Goal: Information Seeking & Learning: Learn about a topic

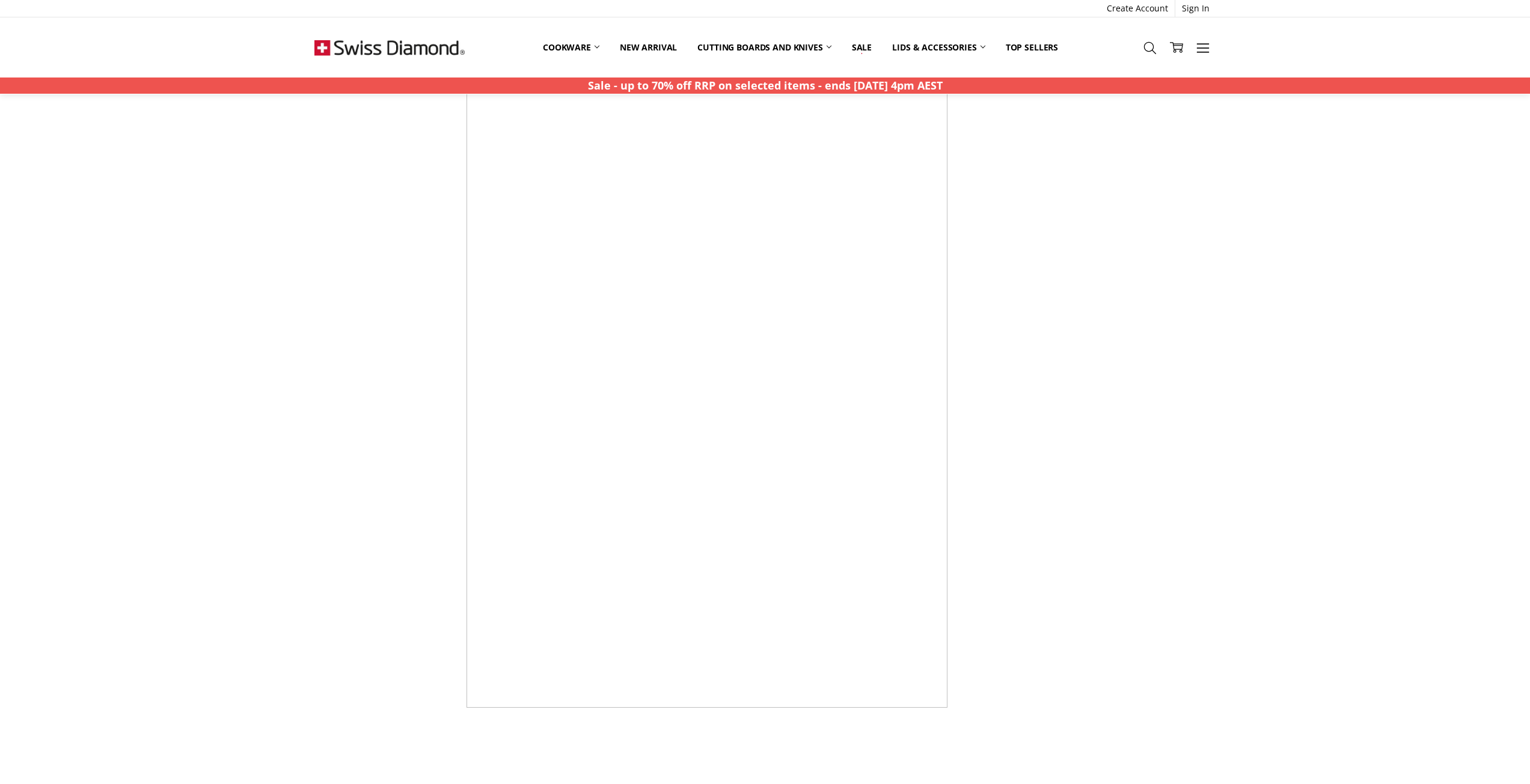
scroll to position [3124, 0]
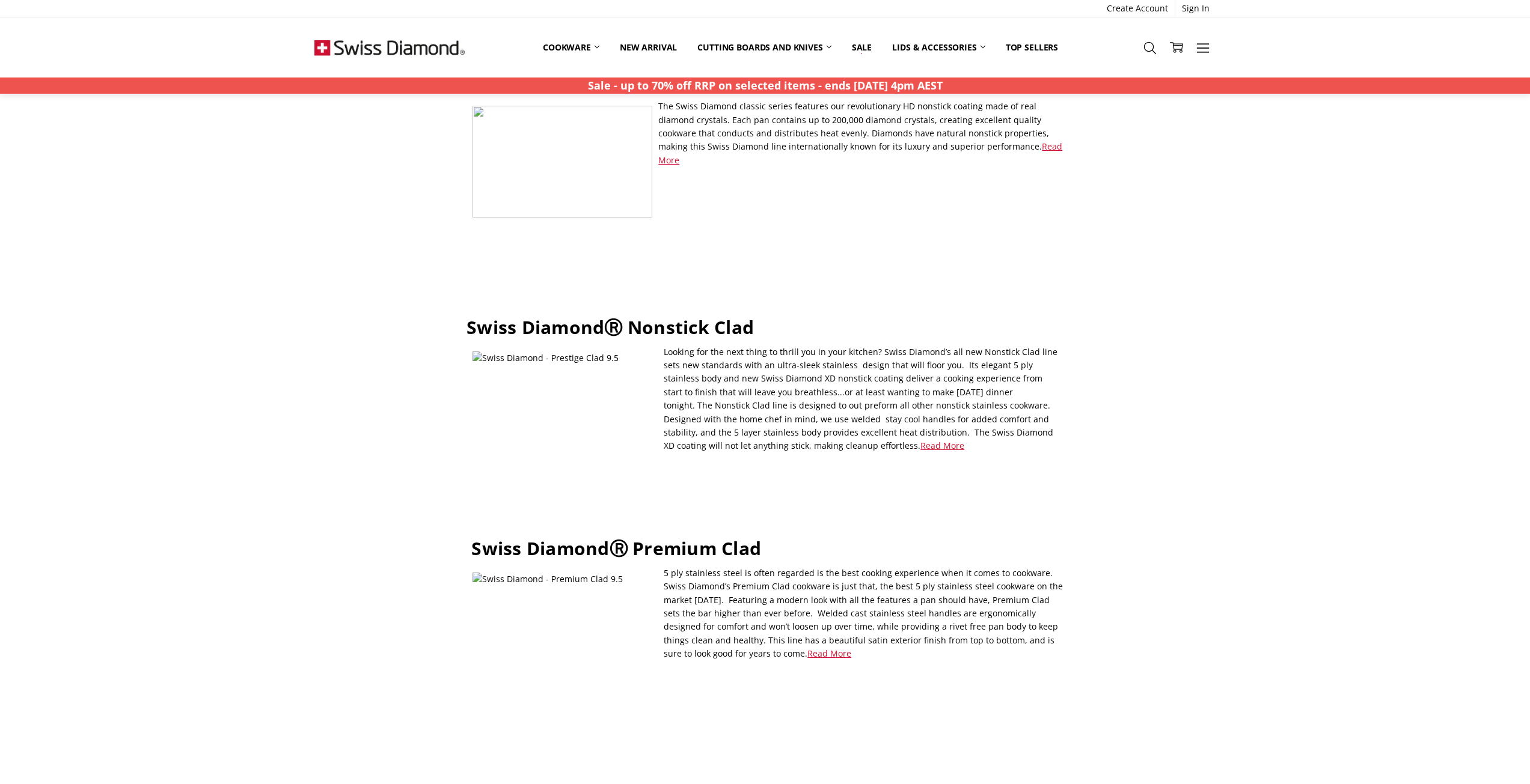
scroll to position [3475, 0]
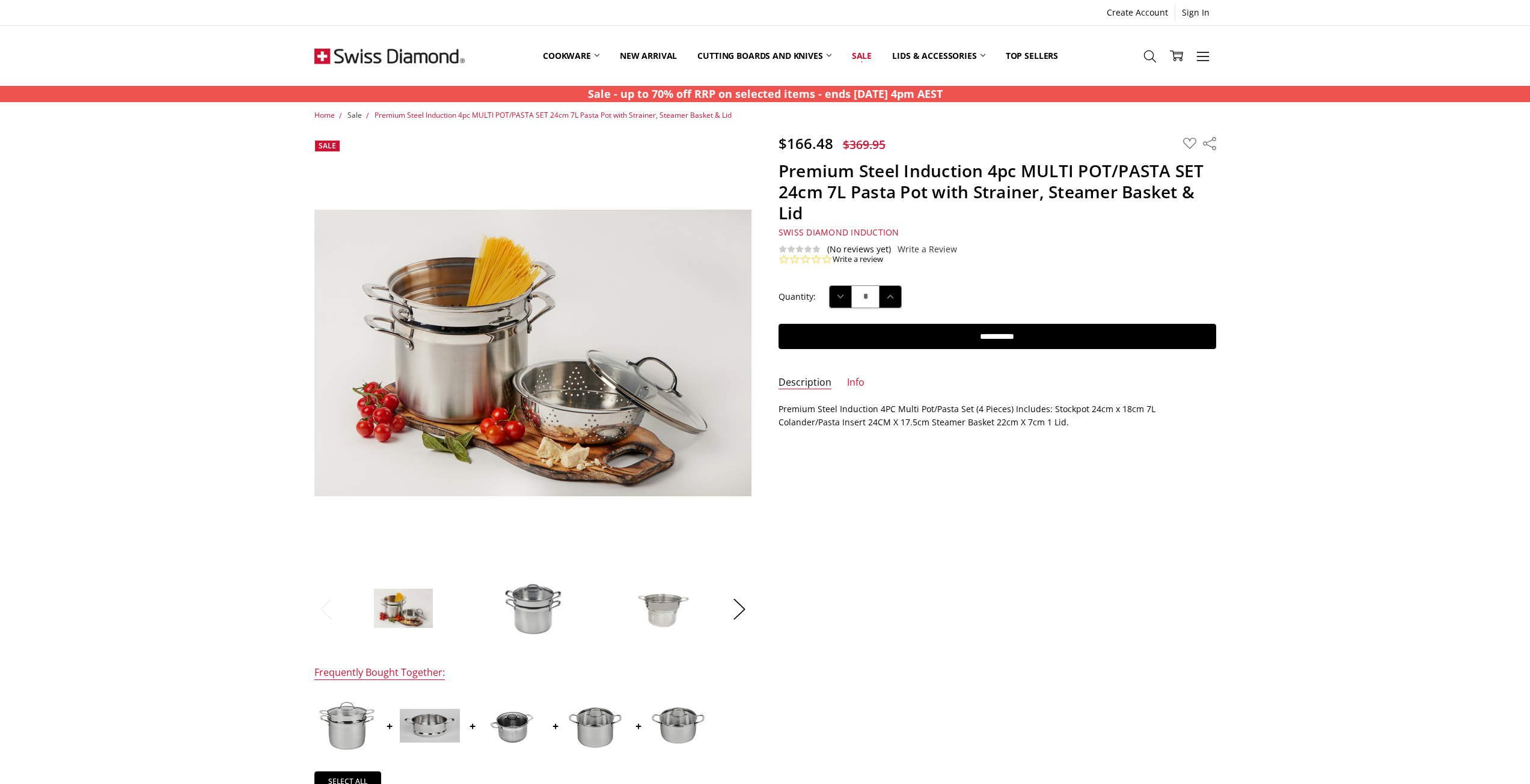
click at [353, 116] on span "Sale" at bounding box center [354, 115] width 14 height 10
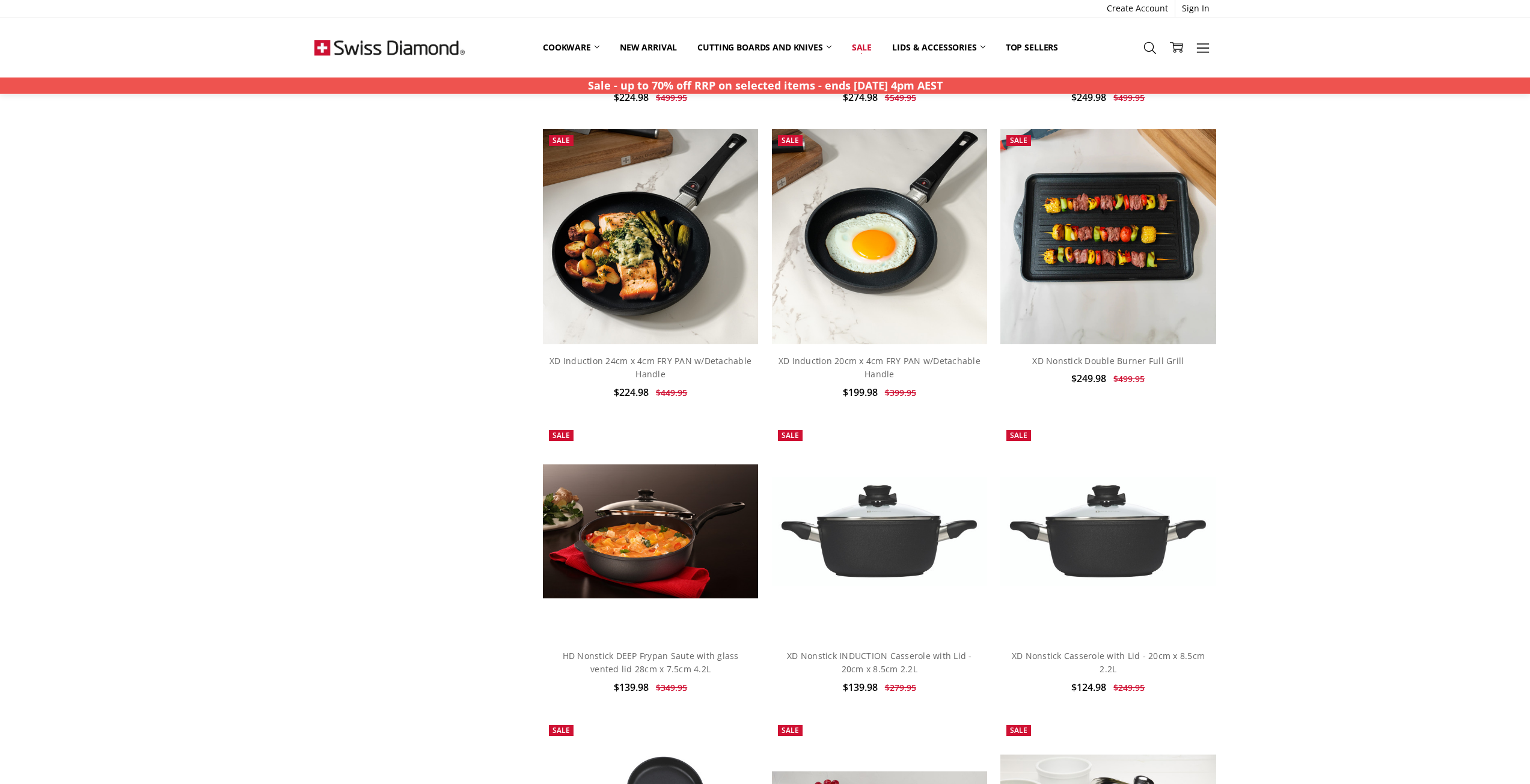
scroll to position [1262, 0]
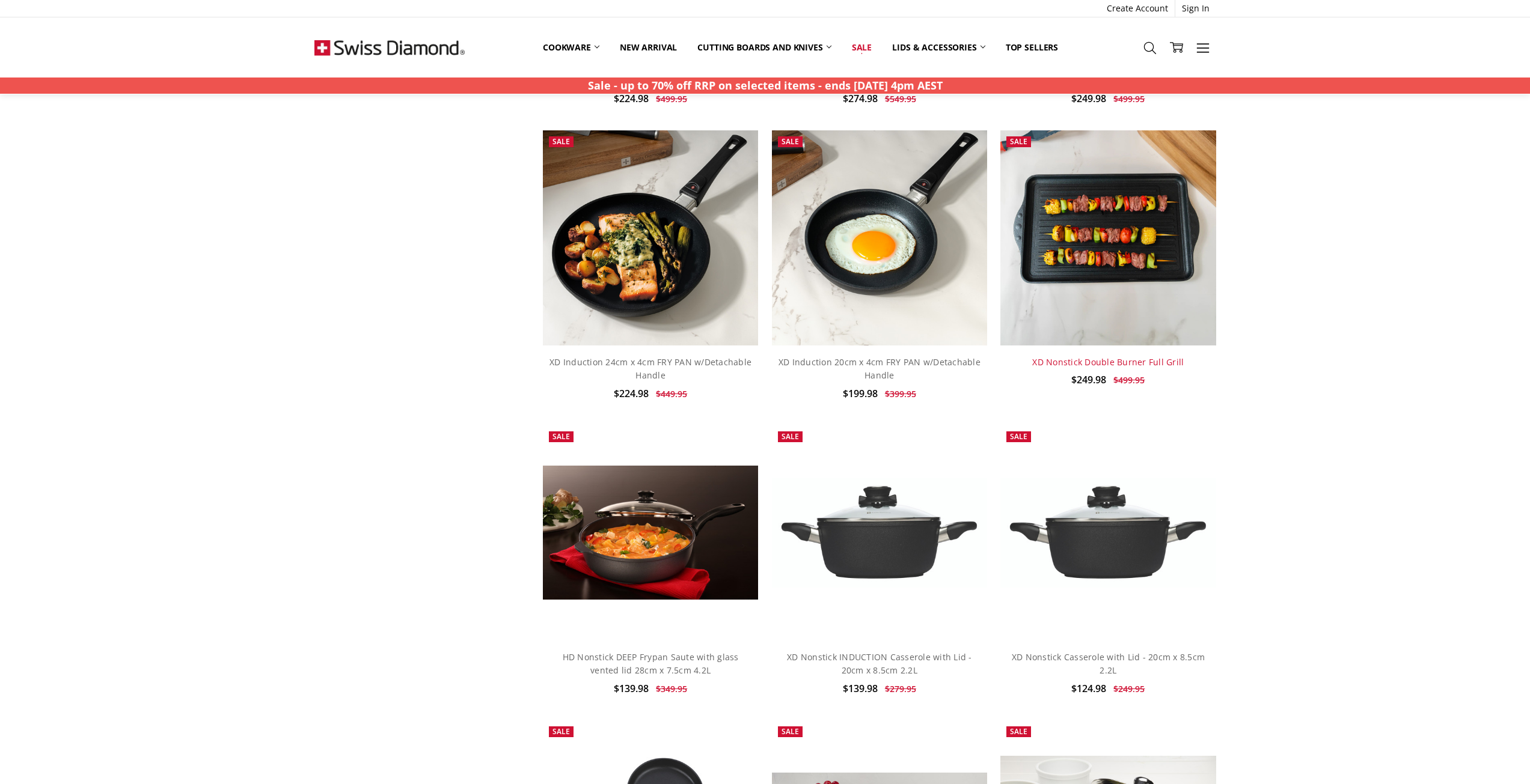
click at [1166, 361] on link "XD Nonstick Double Burner Full Grill" at bounding box center [1107, 362] width 151 height 12
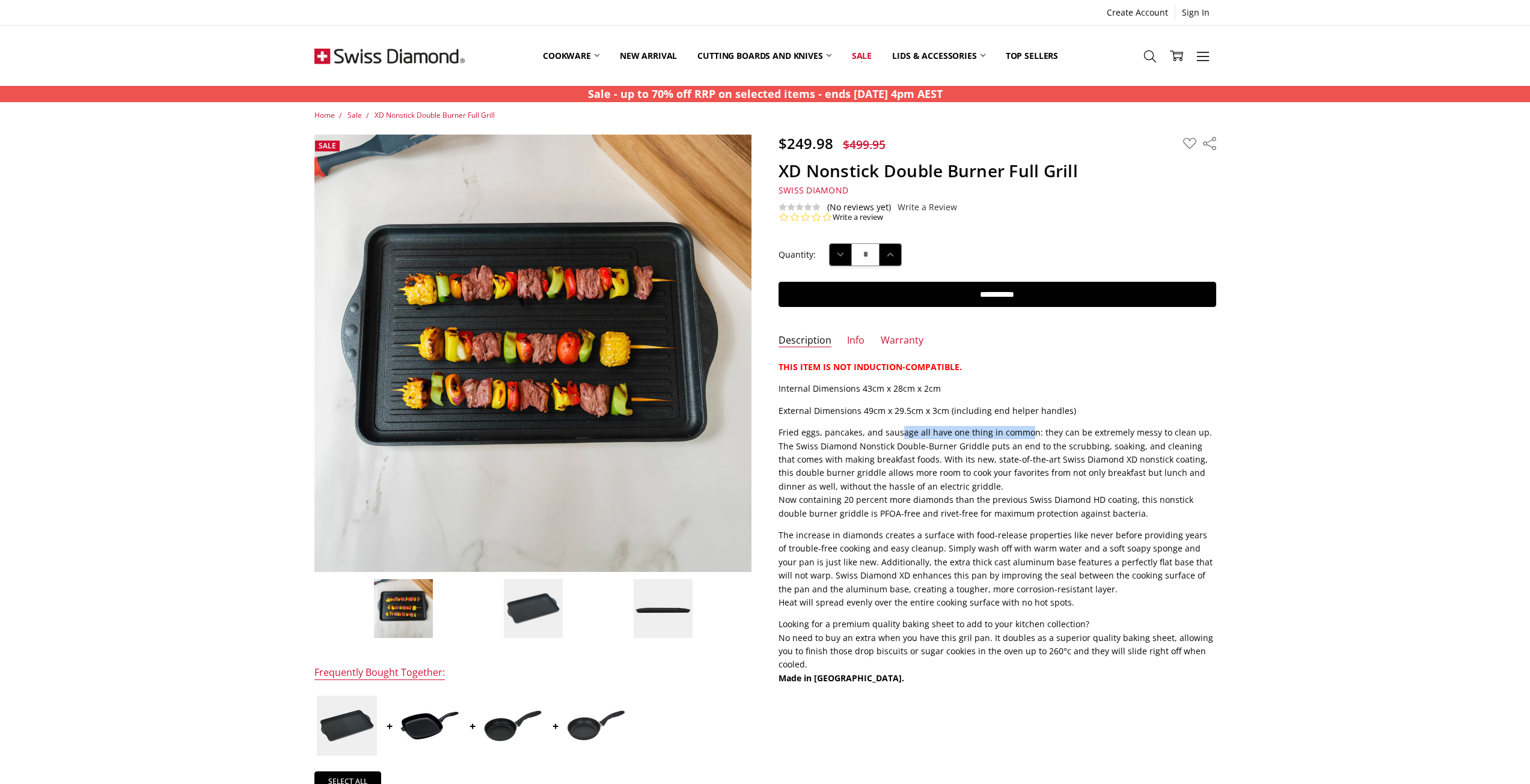
drag, startPoint x: 897, startPoint y: 427, endPoint x: 1025, endPoint y: 433, distance: 128.1
click at [1025, 433] on p "Fried eggs, pancakes, and sausage all have one thing in common: they can be ext…" at bounding box center [997, 473] width 438 height 94
click at [518, 605] on img at bounding box center [533, 609] width 60 height 60
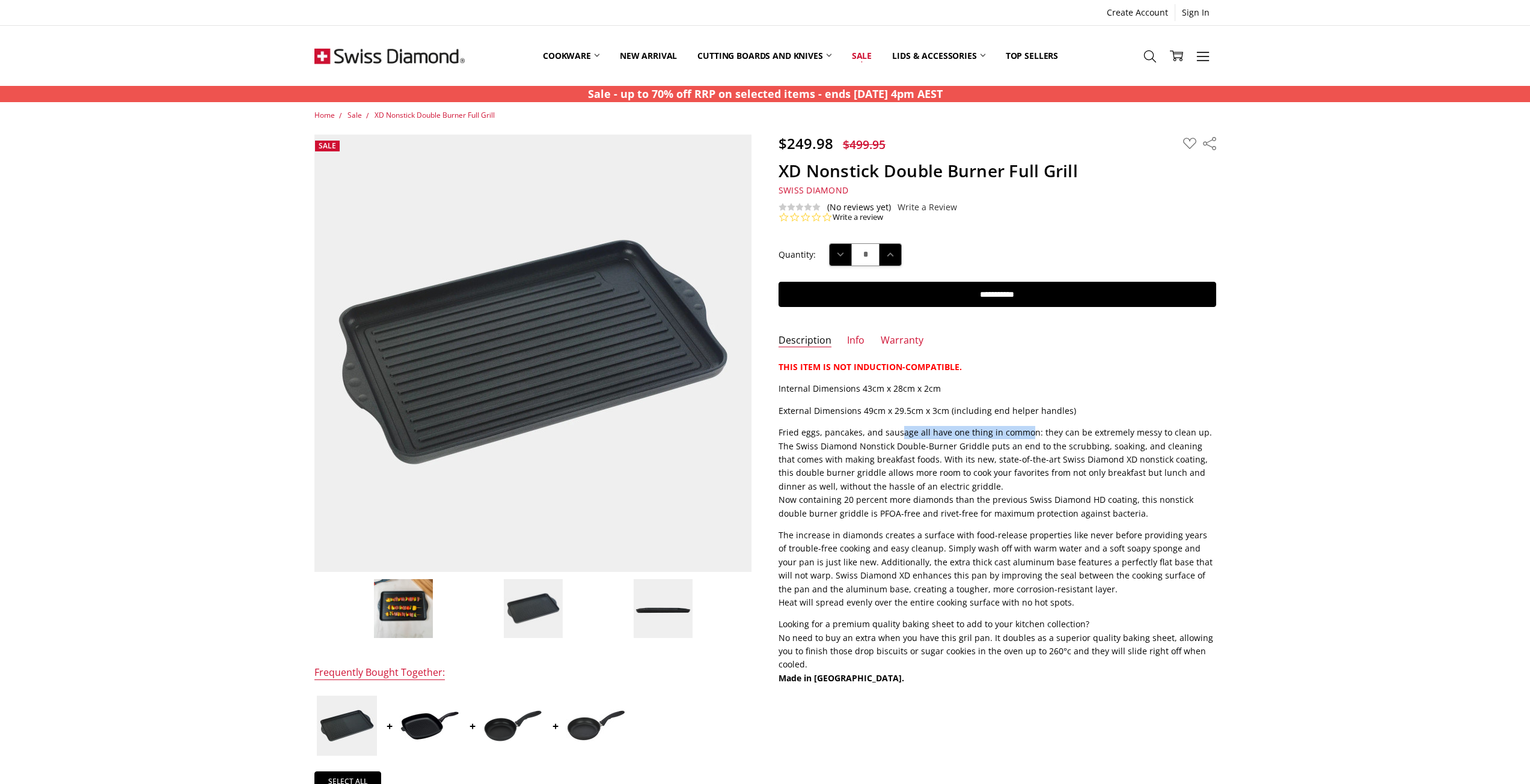
click at [664, 619] on img at bounding box center [663, 609] width 60 height 60
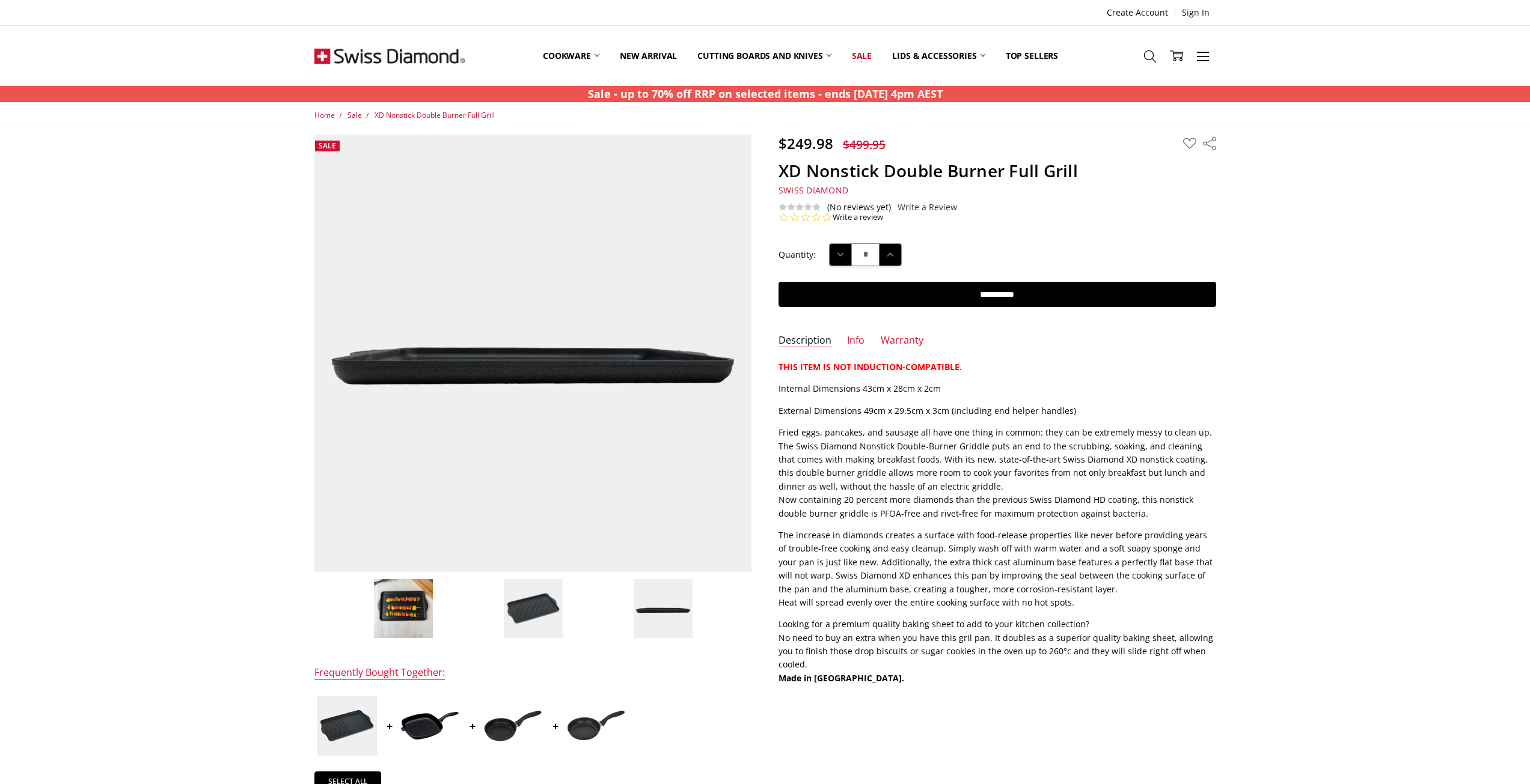
click at [1271, 464] on div "Home Sale XD Nonstick Double Burner Full Grill $249.98" at bounding box center [765, 617] width 1530 height 1016
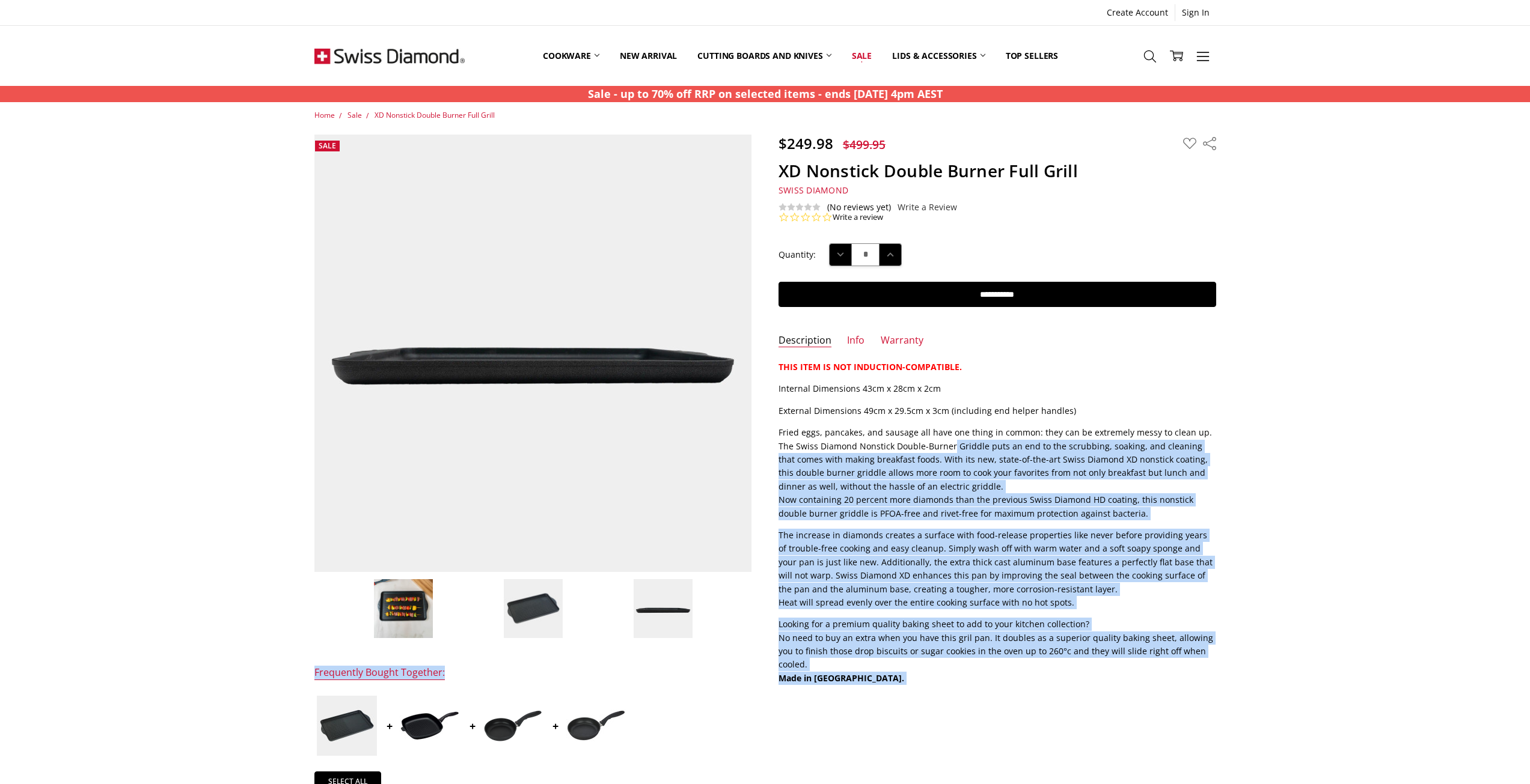
drag, startPoint x: 950, startPoint y: 445, endPoint x: 1231, endPoint y: 504, distance: 287.1
click at [1231, 504] on div "Home Sale XD Nonstick Double Burner Full Grill $249.98" at bounding box center [765, 617] width 956 height 1016
click at [1071, 667] on p "Looking for a premium quality baking sheet to add to your kitchen collection? N…" at bounding box center [997, 651] width 438 height 67
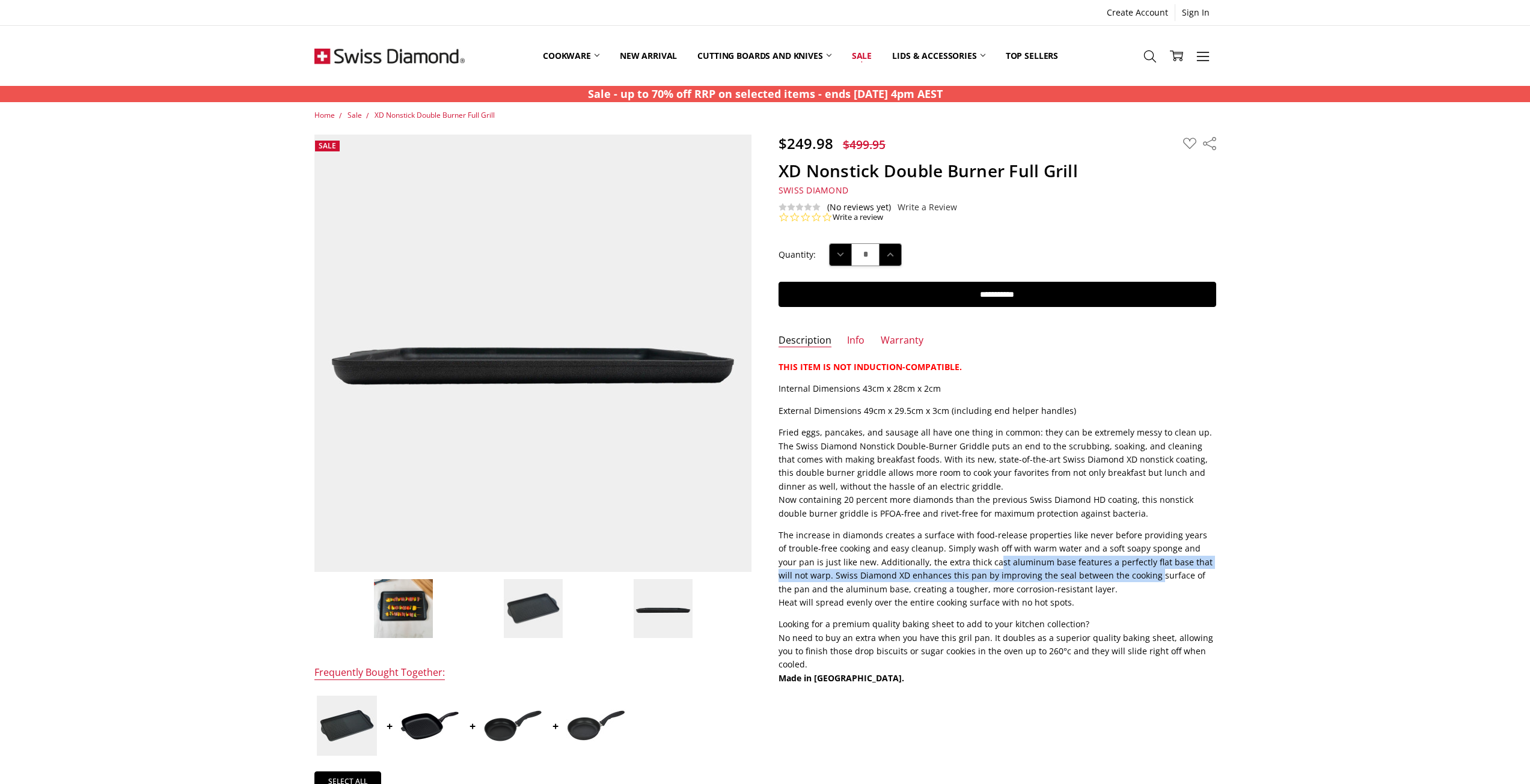
drag, startPoint x: 958, startPoint y: 562, endPoint x: 1098, endPoint y: 579, distance: 141.0
click at [1098, 579] on p "The increase in diamonds creates a surface with food-release properties like ne…" at bounding box center [997, 568] width 438 height 80
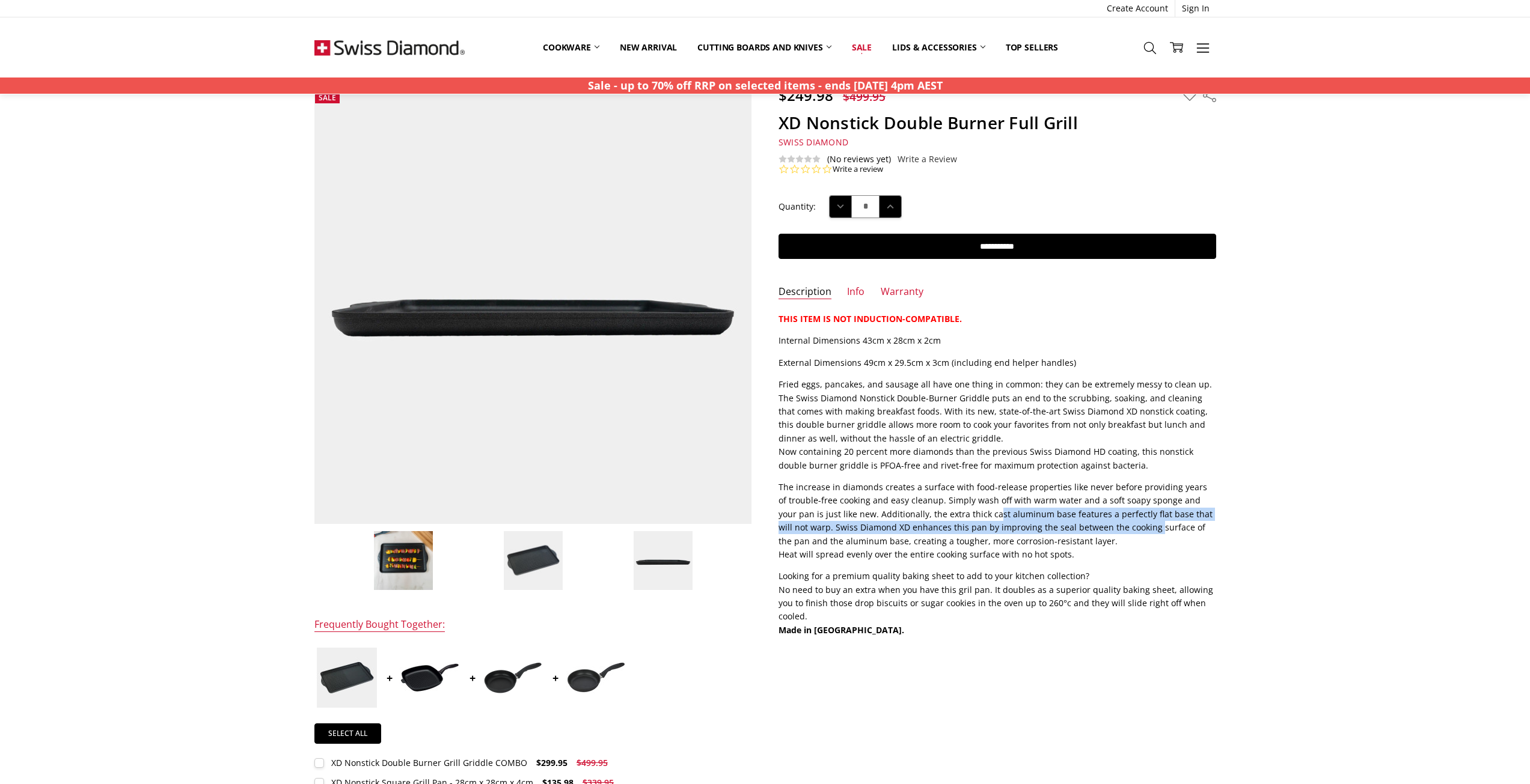
scroll to position [180, 0]
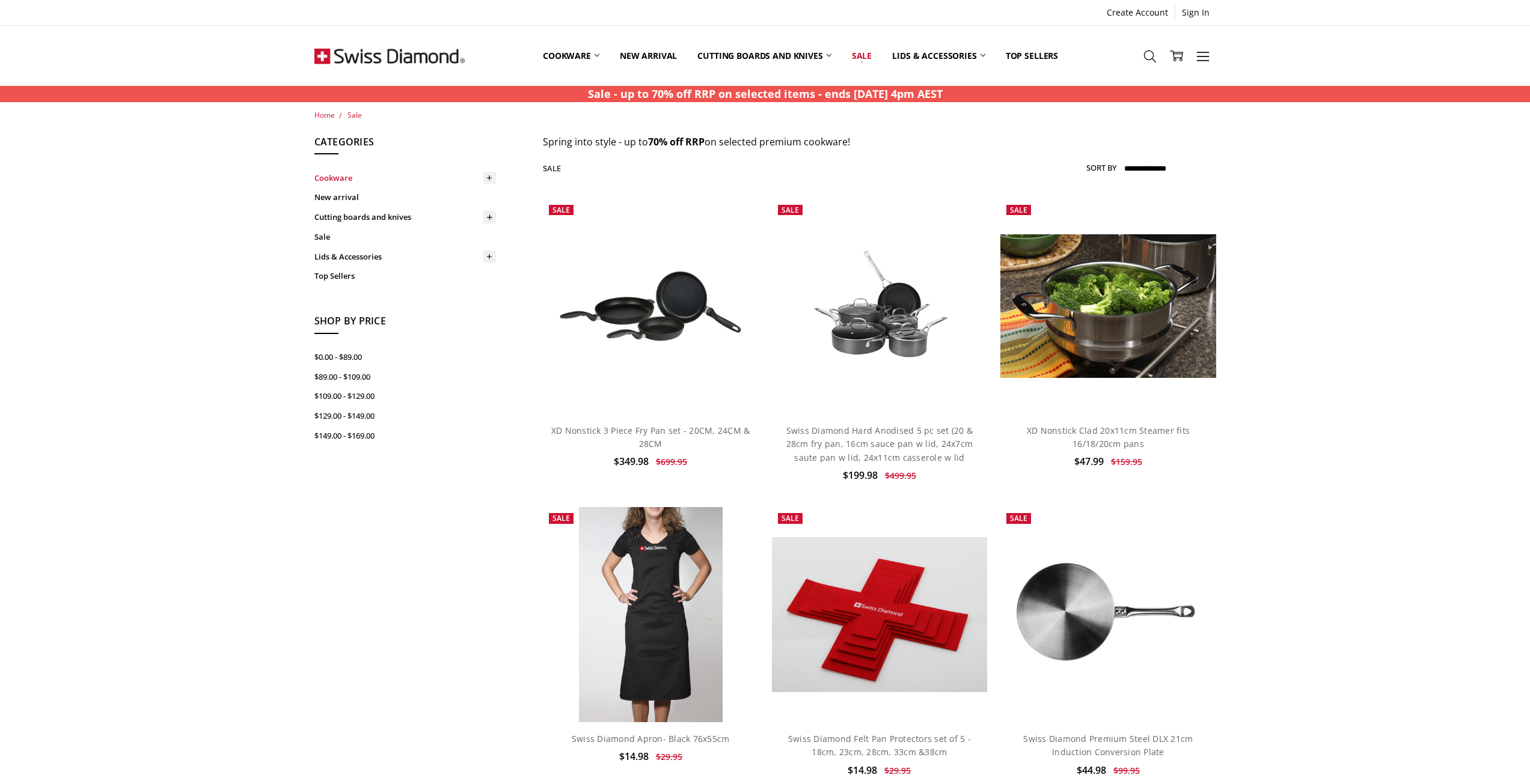
click at [360, 179] on link "Cookware" at bounding box center [405, 178] width 181 height 20
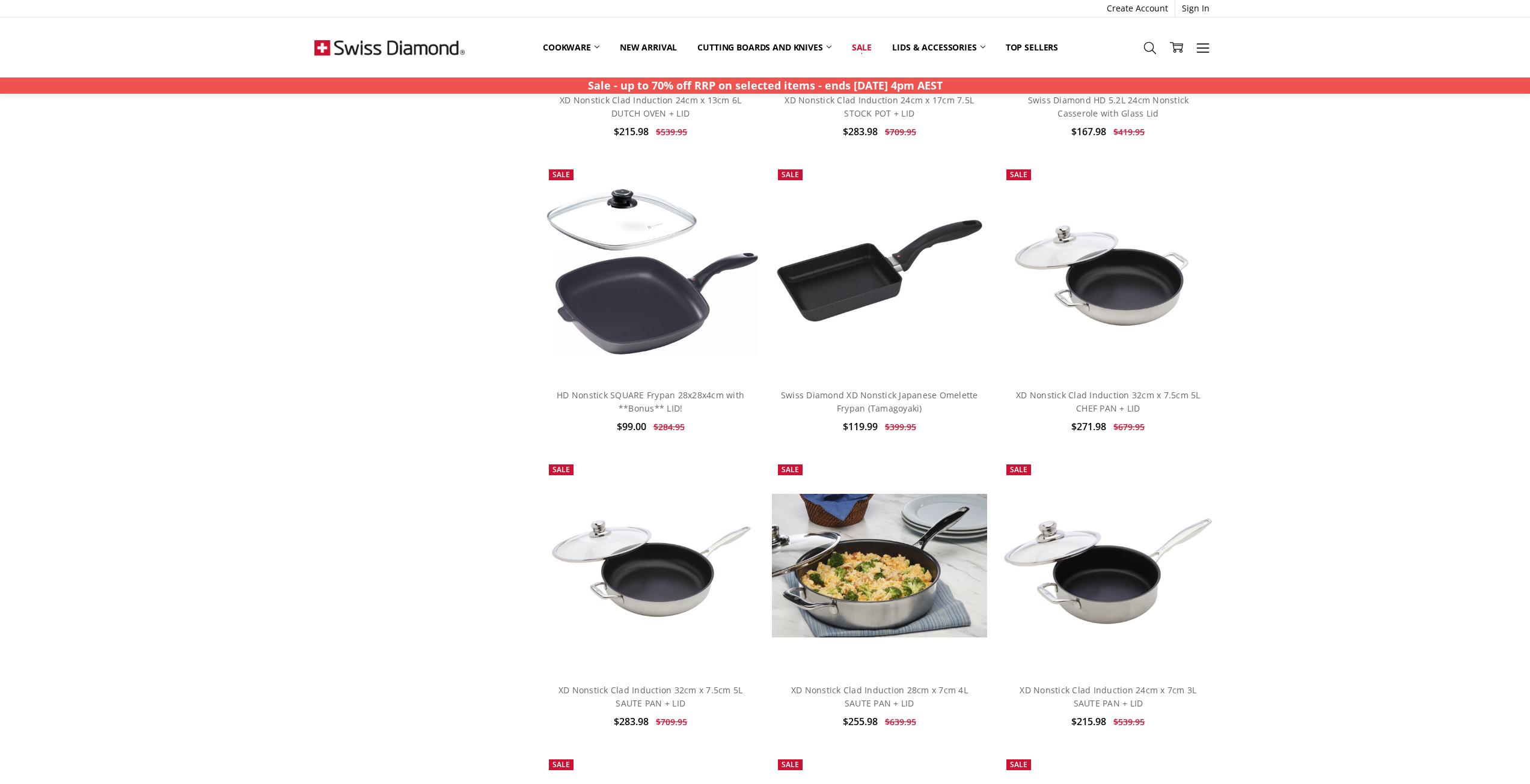
scroll to position [2643, 0]
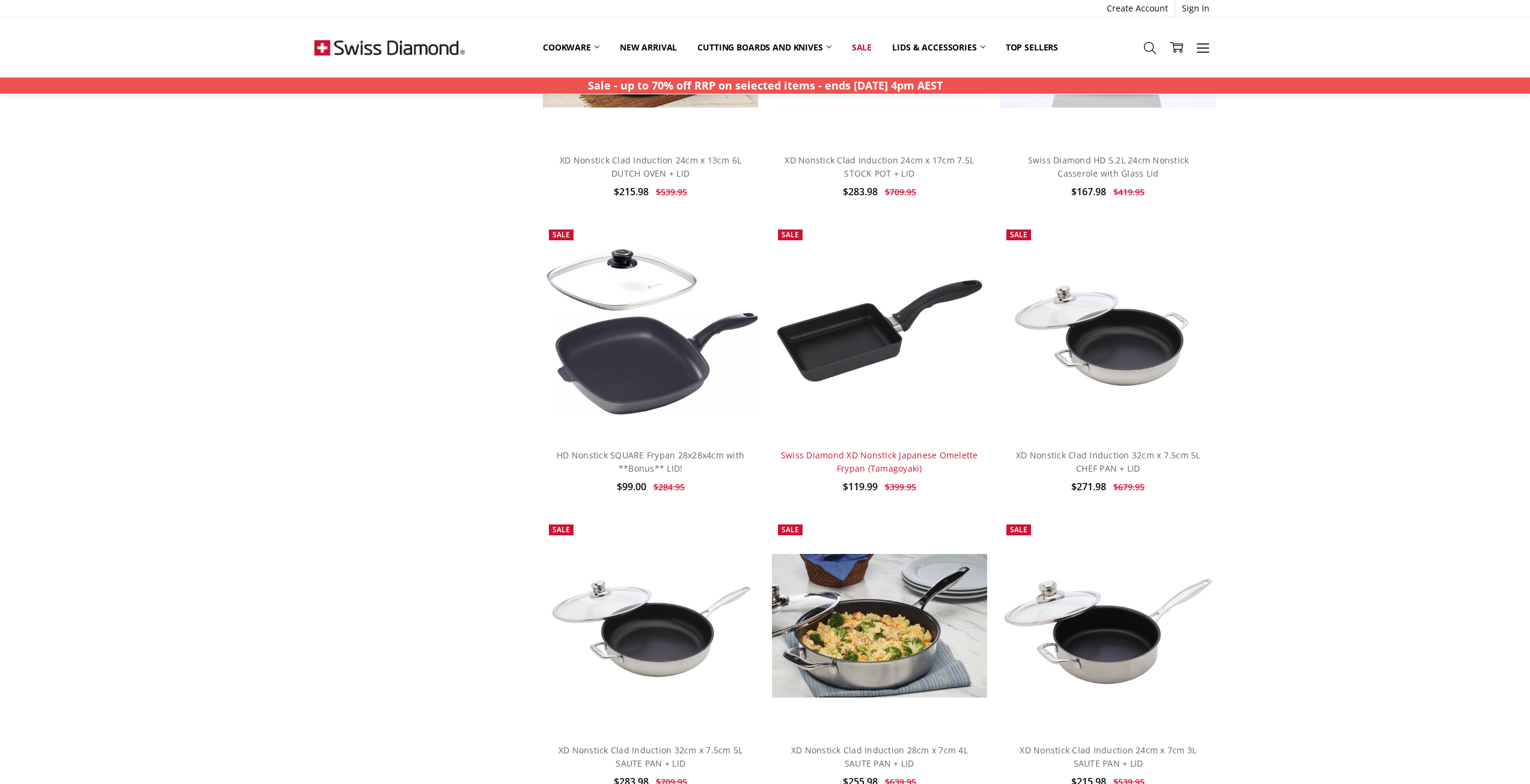
click at [866, 459] on link "Swiss Diamond XD Nonstick Japanese Omelette Frypan (Tamagoyaki)" at bounding box center [880, 461] width 197 height 25
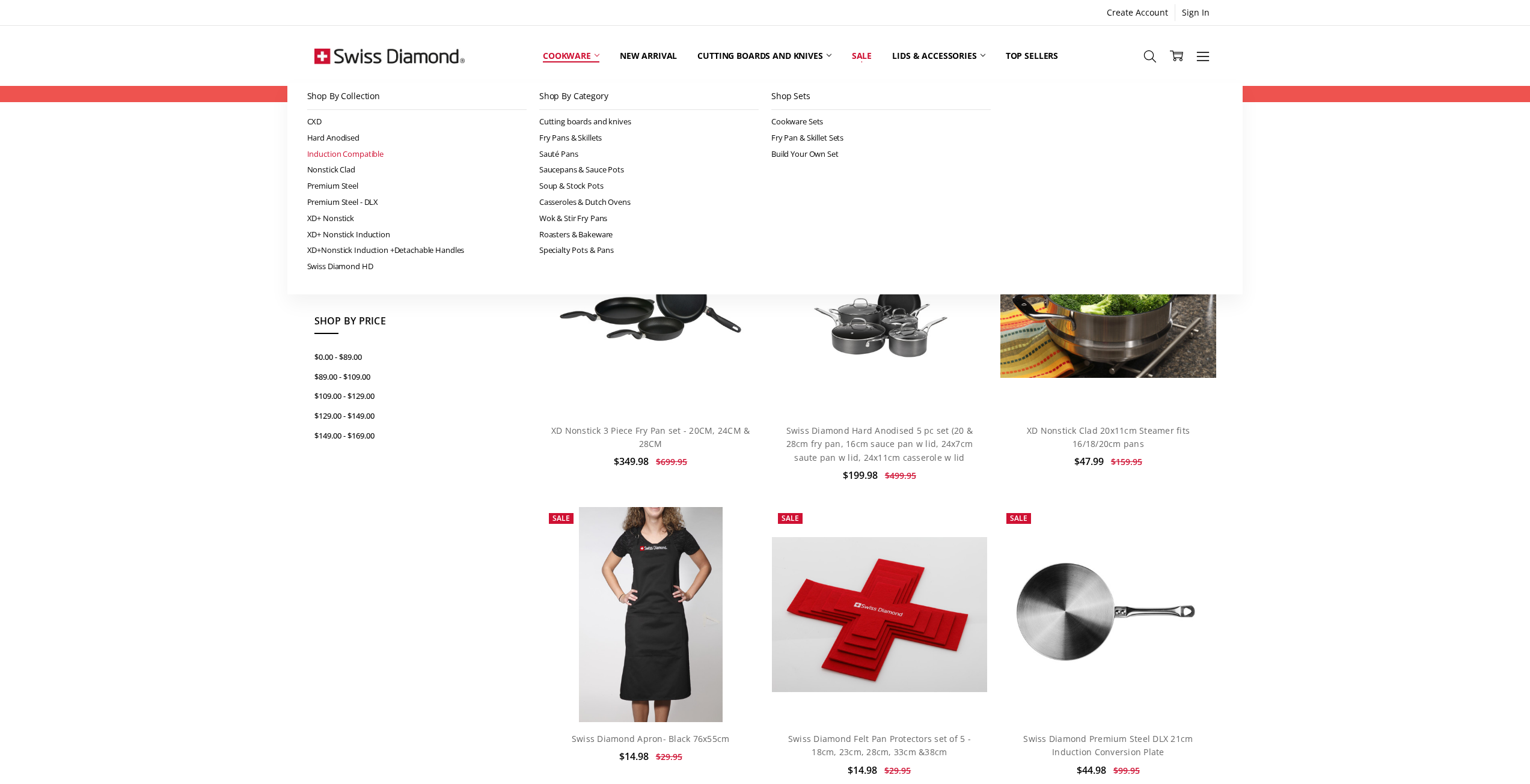
click at [369, 153] on link "Induction Compatible" at bounding box center [416, 155] width 219 height 17
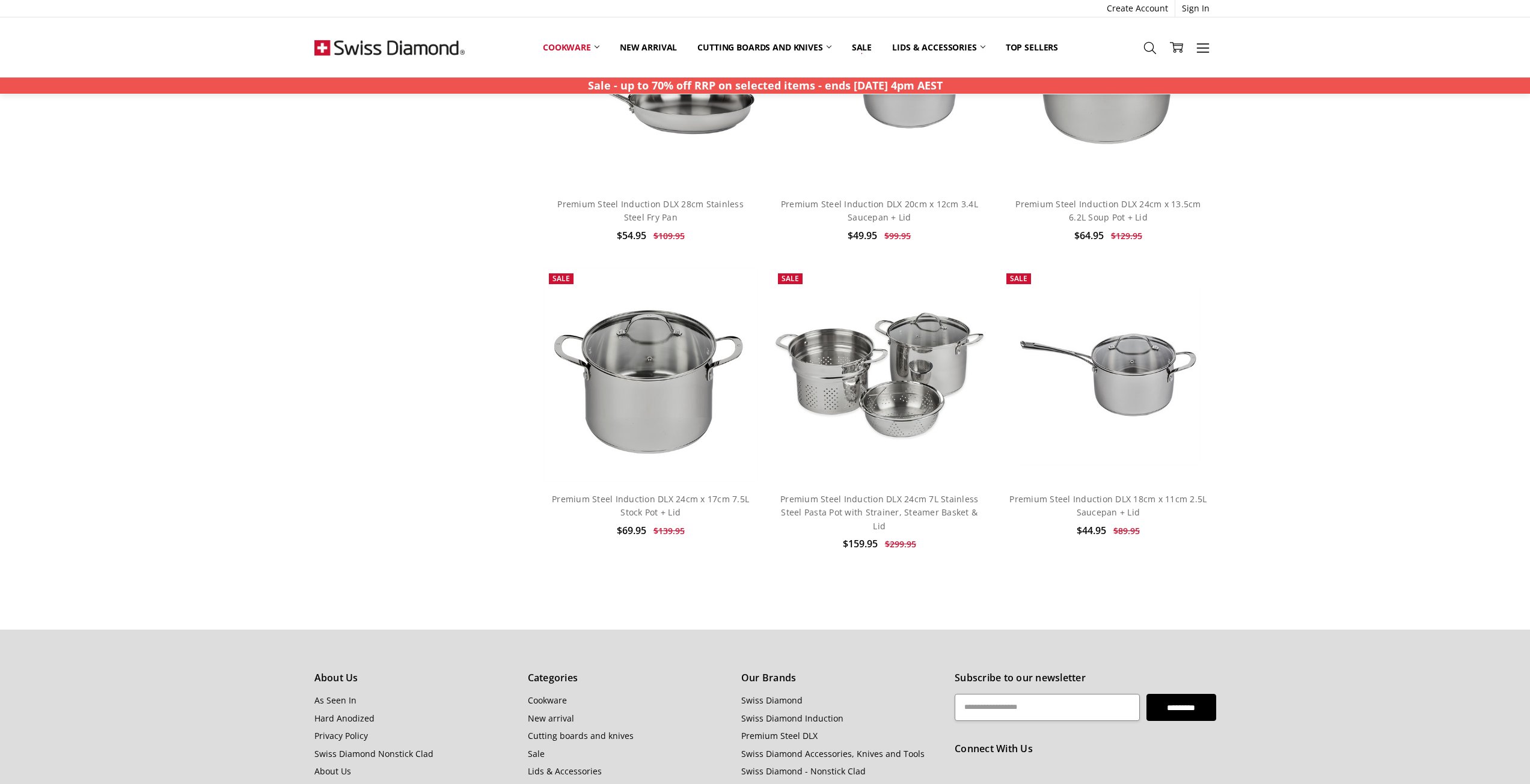
scroll to position [4025, 0]
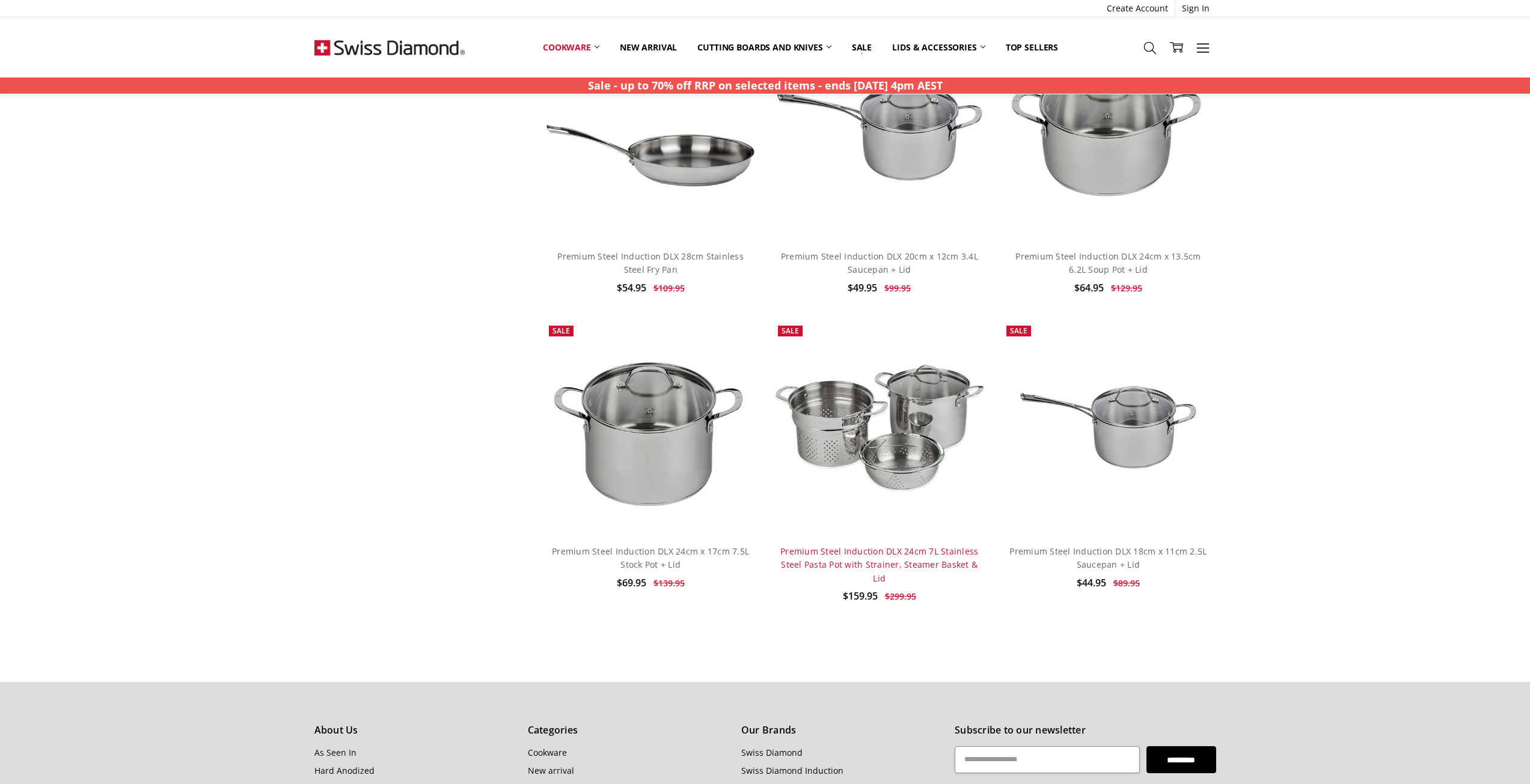
click at [913, 552] on link "Premium Steel Induction DLX 24cm 7L Stainless Steel Pasta Pot with Strainer, St…" at bounding box center [879, 565] width 198 height 38
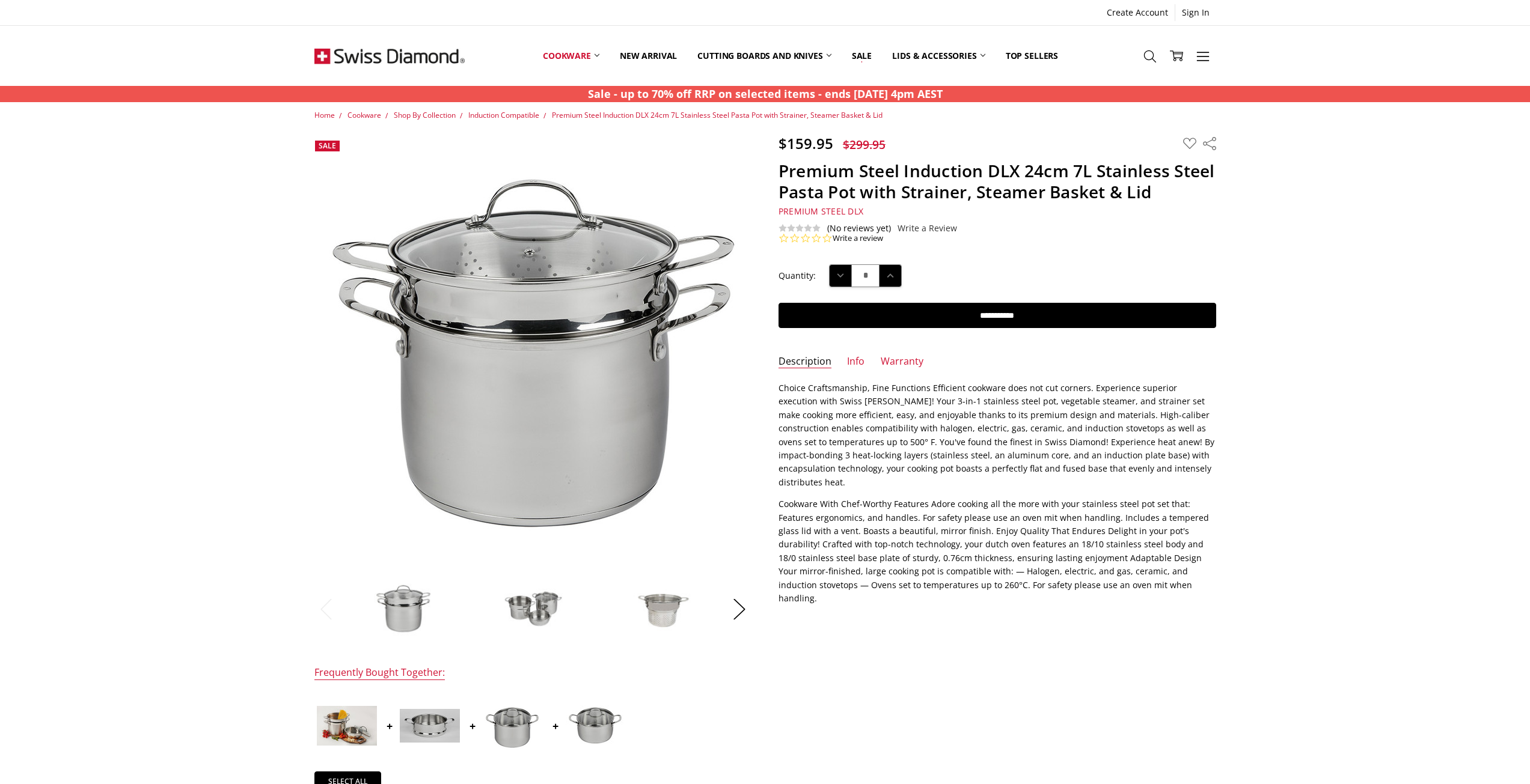
click at [535, 597] on img at bounding box center [533, 609] width 60 height 60
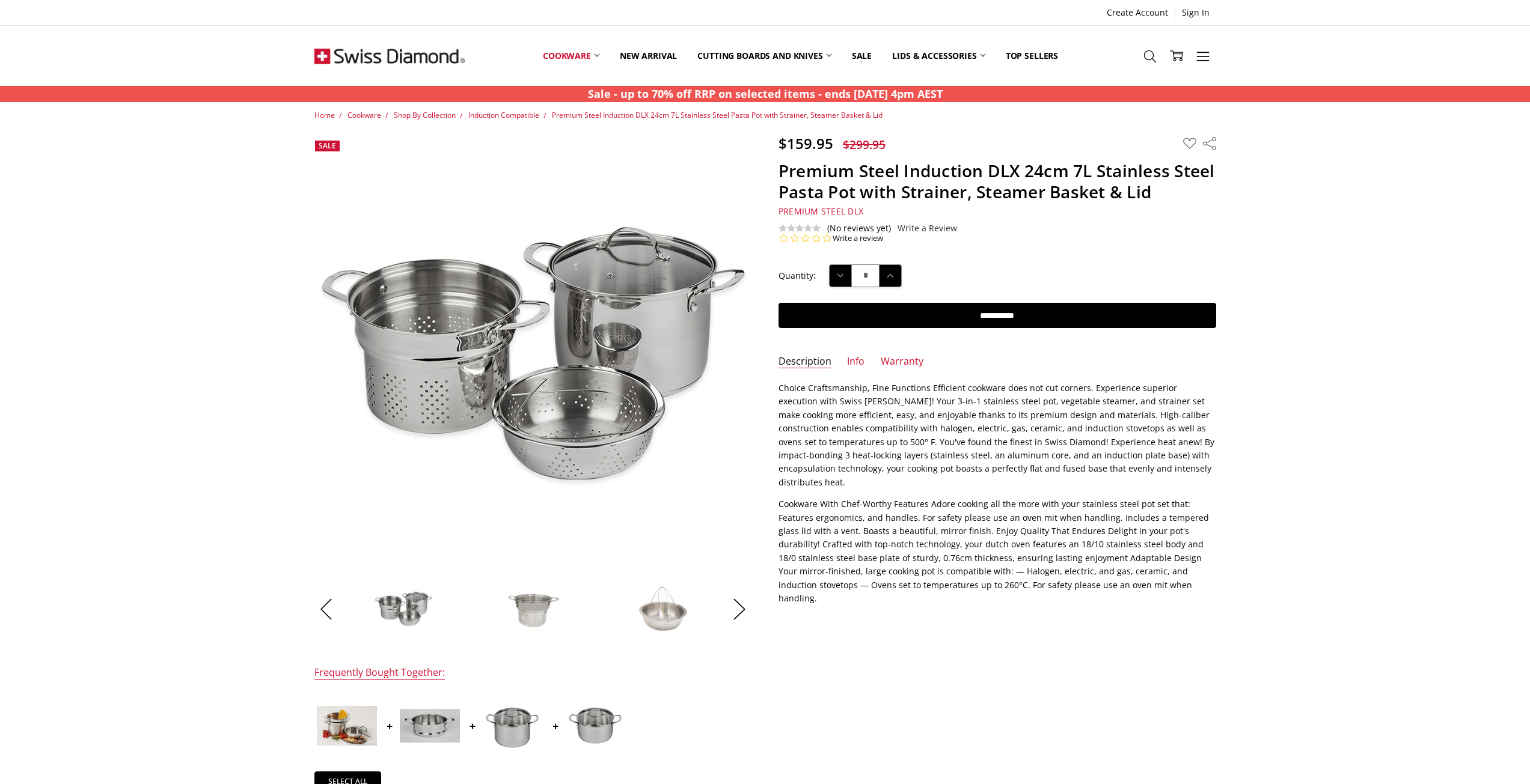
click at [659, 610] on img at bounding box center [663, 609] width 60 height 60
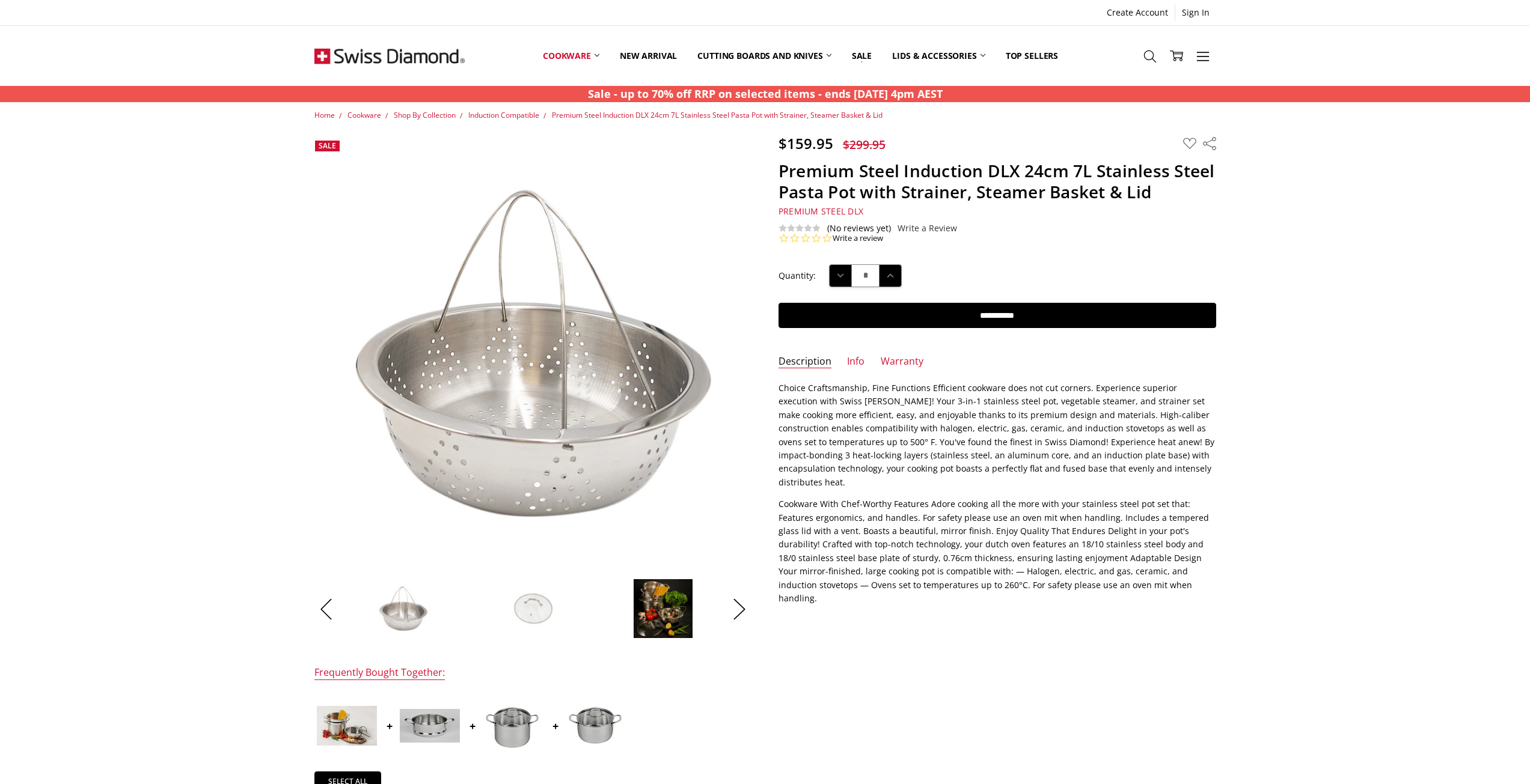
click at [724, 600] on li at bounding box center [663, 609] width 127 height 60
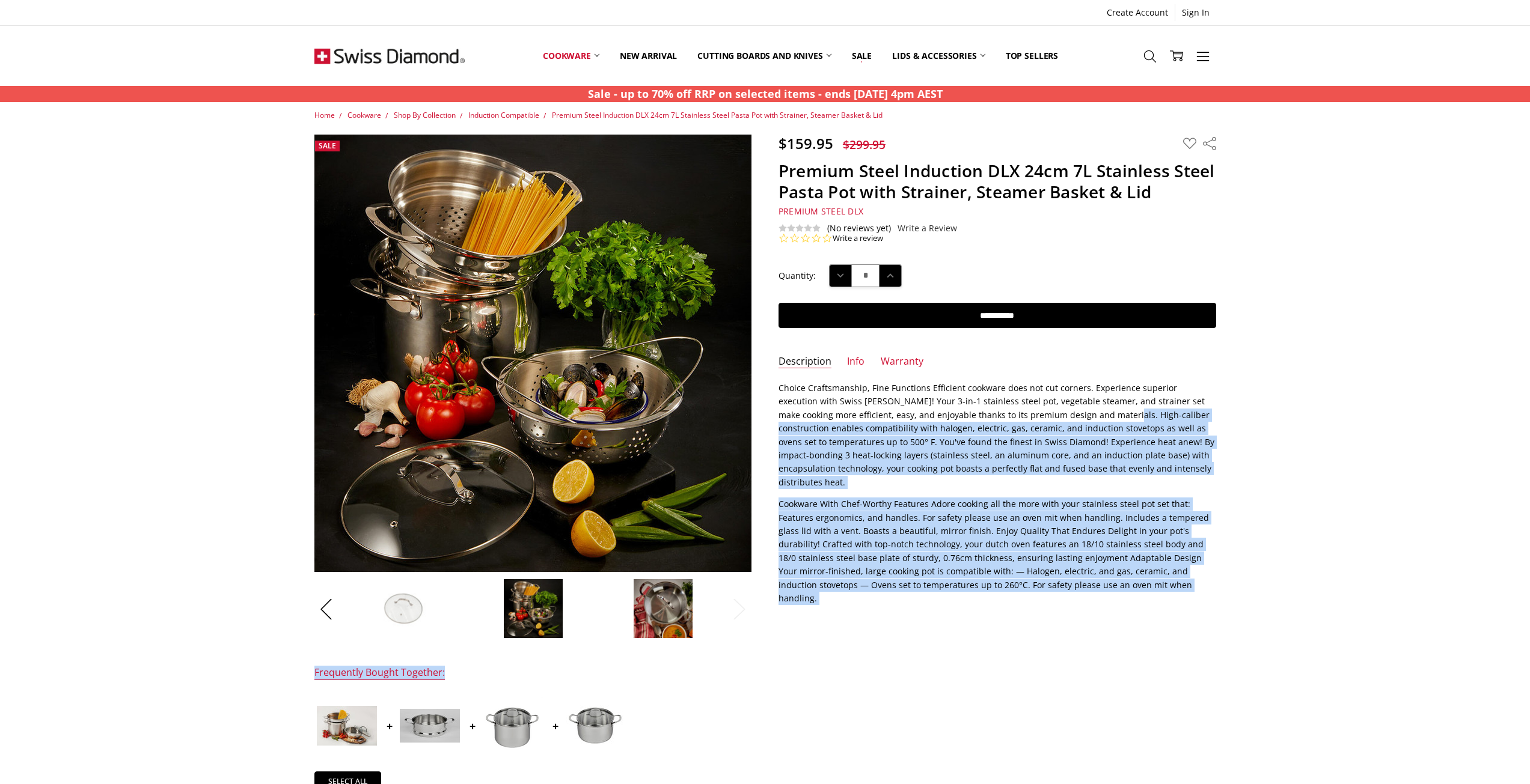
drag, startPoint x: 1072, startPoint y: 413, endPoint x: 1199, endPoint y: 594, distance: 221.1
click at [1199, 594] on div "$159.95 $299.95 MSRP: You save Add to Wish List" at bounding box center [765, 527] width 928 height 784
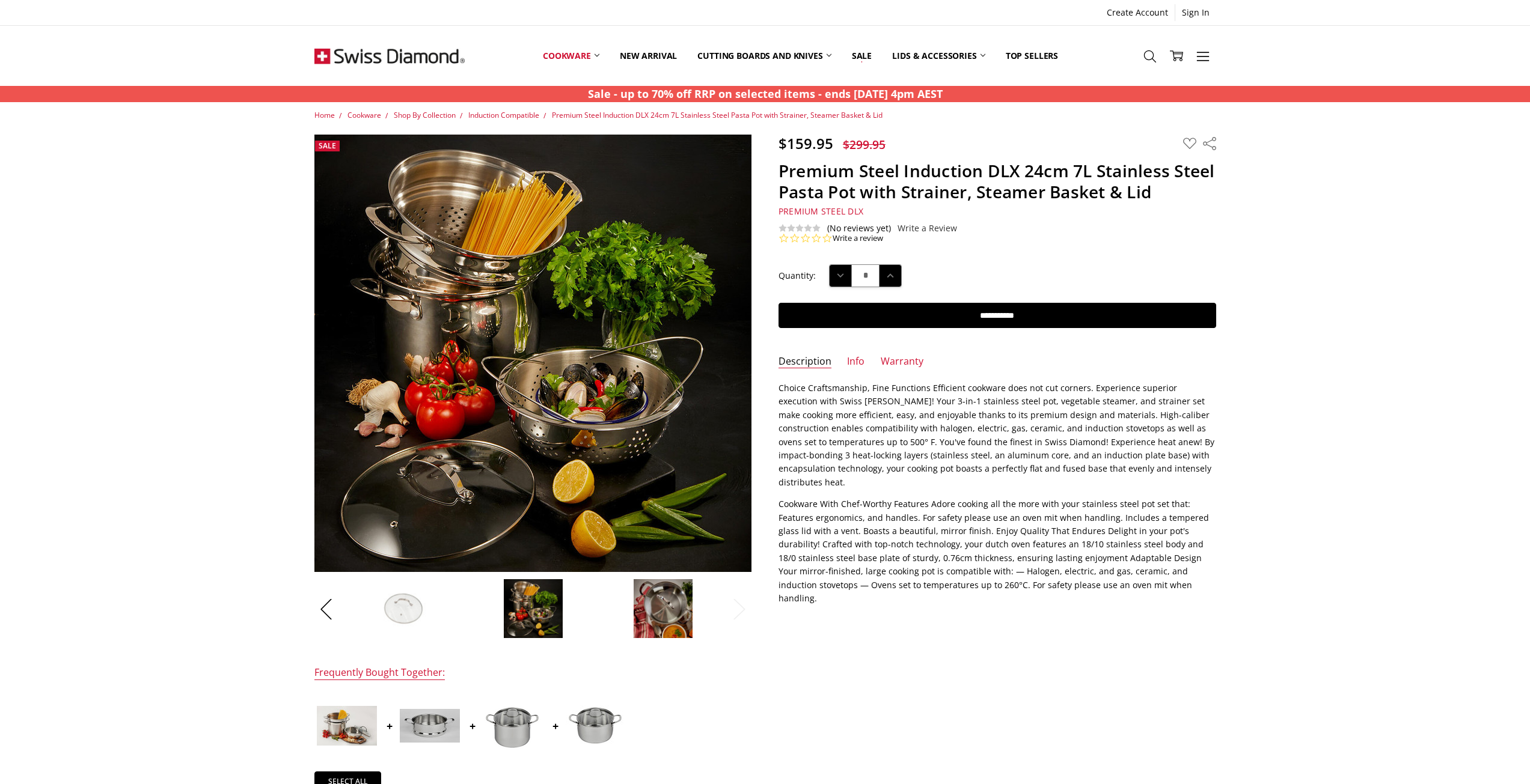
click at [1077, 597] on div "$159.95 $299.95 MSRP: You save Add to Wish List" at bounding box center [765, 527] width 928 height 784
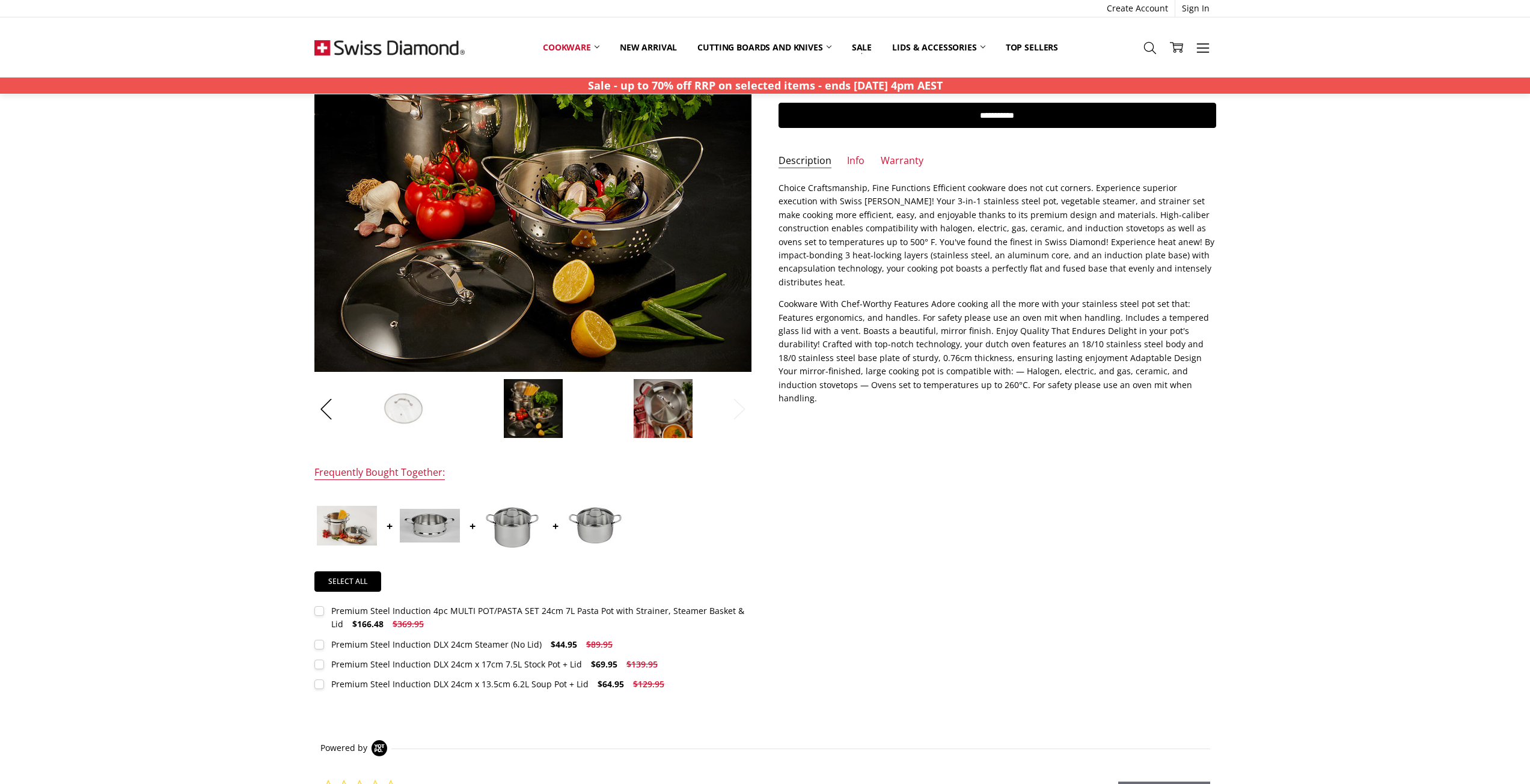
scroll to position [241, 0]
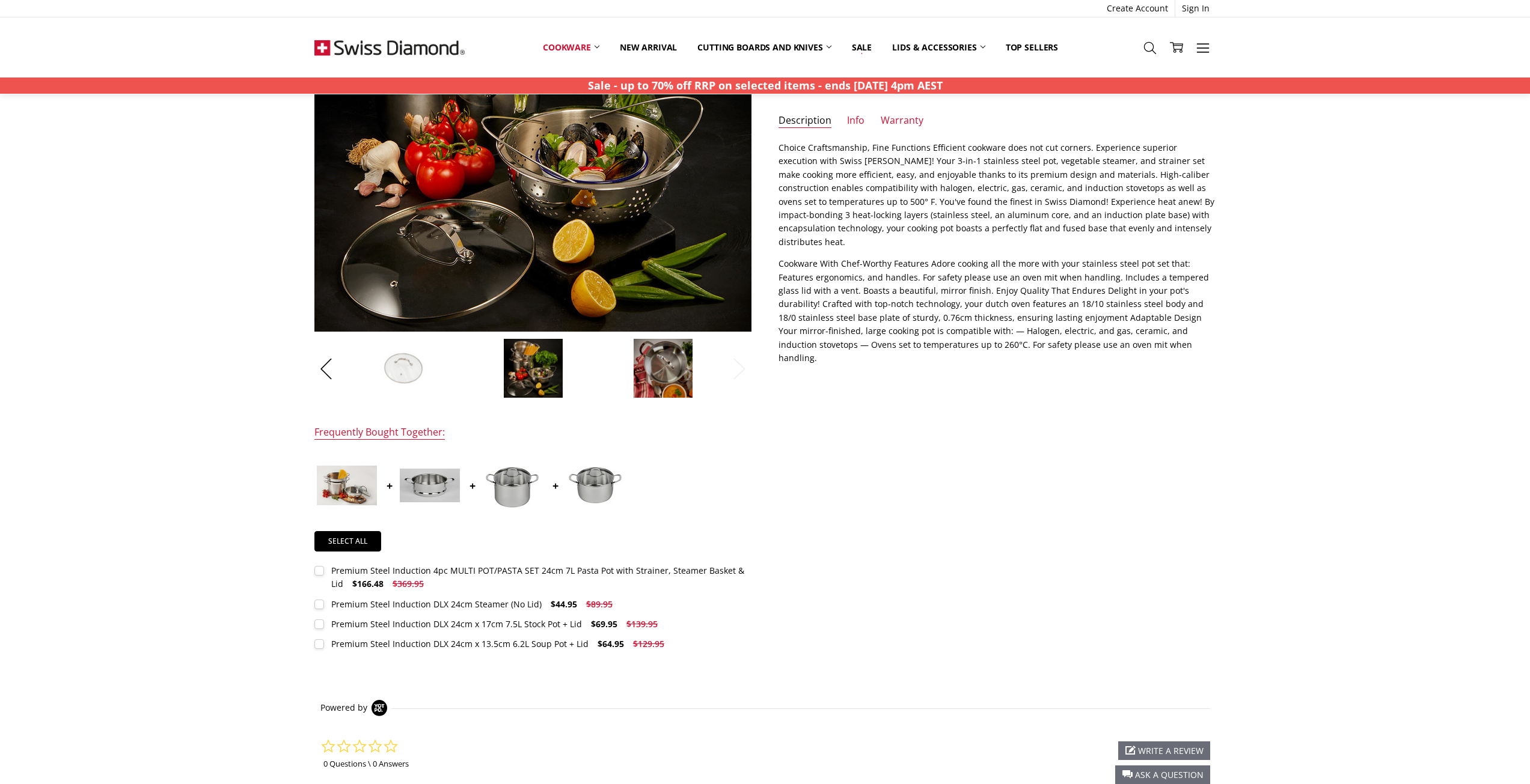
click at [319, 568] on label "Premium Steel Induction 4pc MULTI POT/PASTA SET 24cm 7L Pasta Pot with Strainer…" at bounding box center [533, 577] width 438 height 27
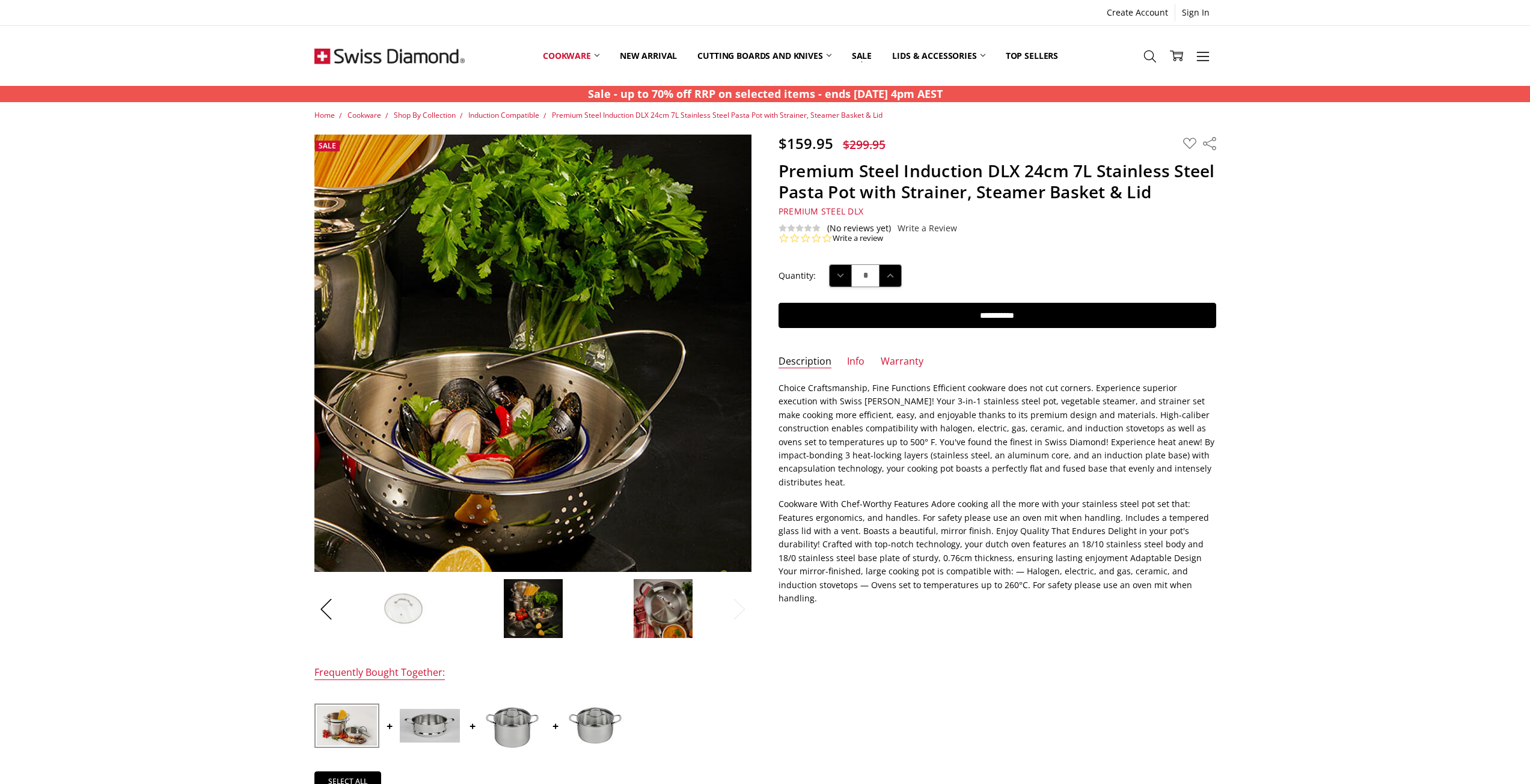
click at [725, 345] on img at bounding box center [387, 359] width 770 height 769
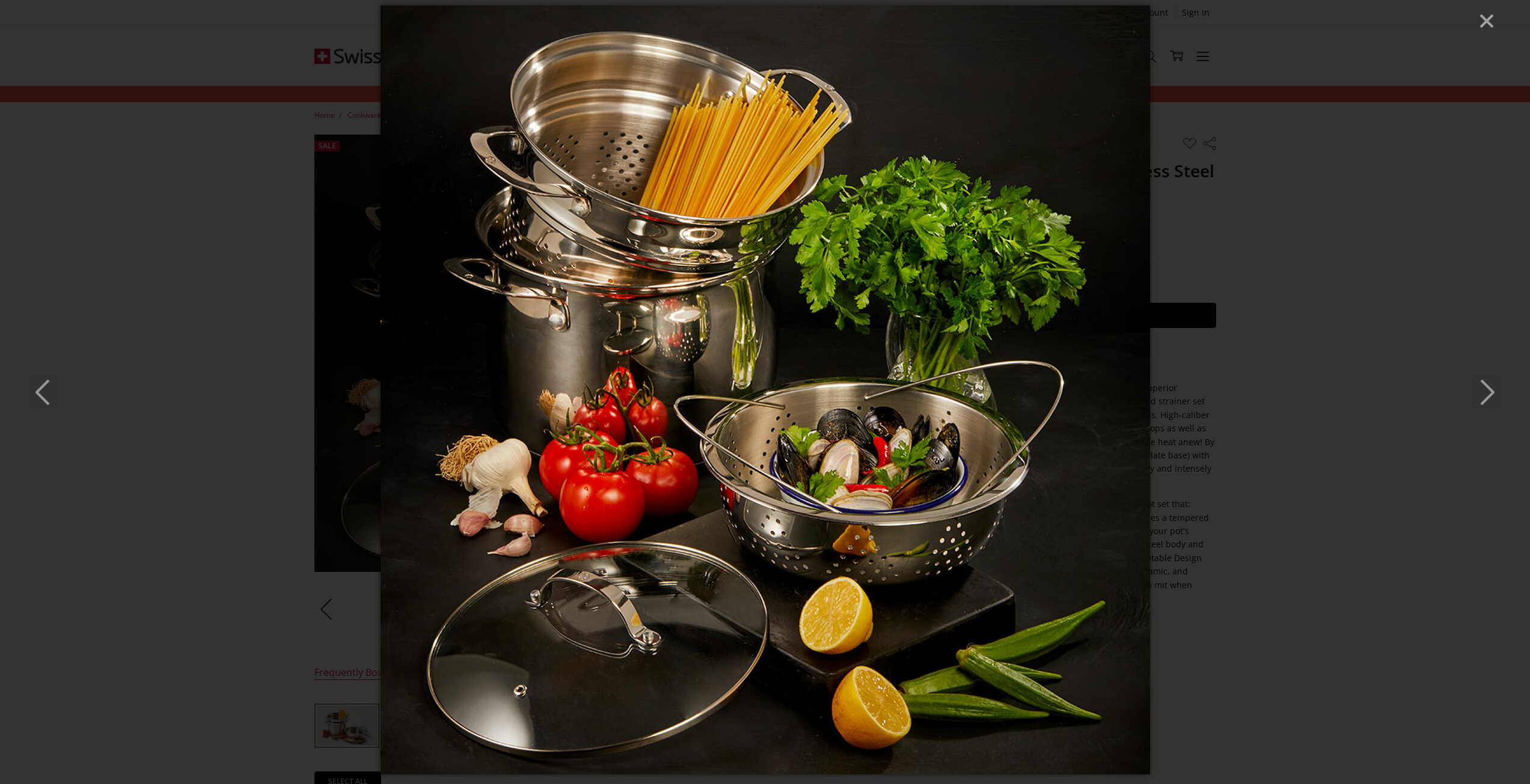
click at [1475, 381] on icon "Next" at bounding box center [1486, 393] width 26 height 36
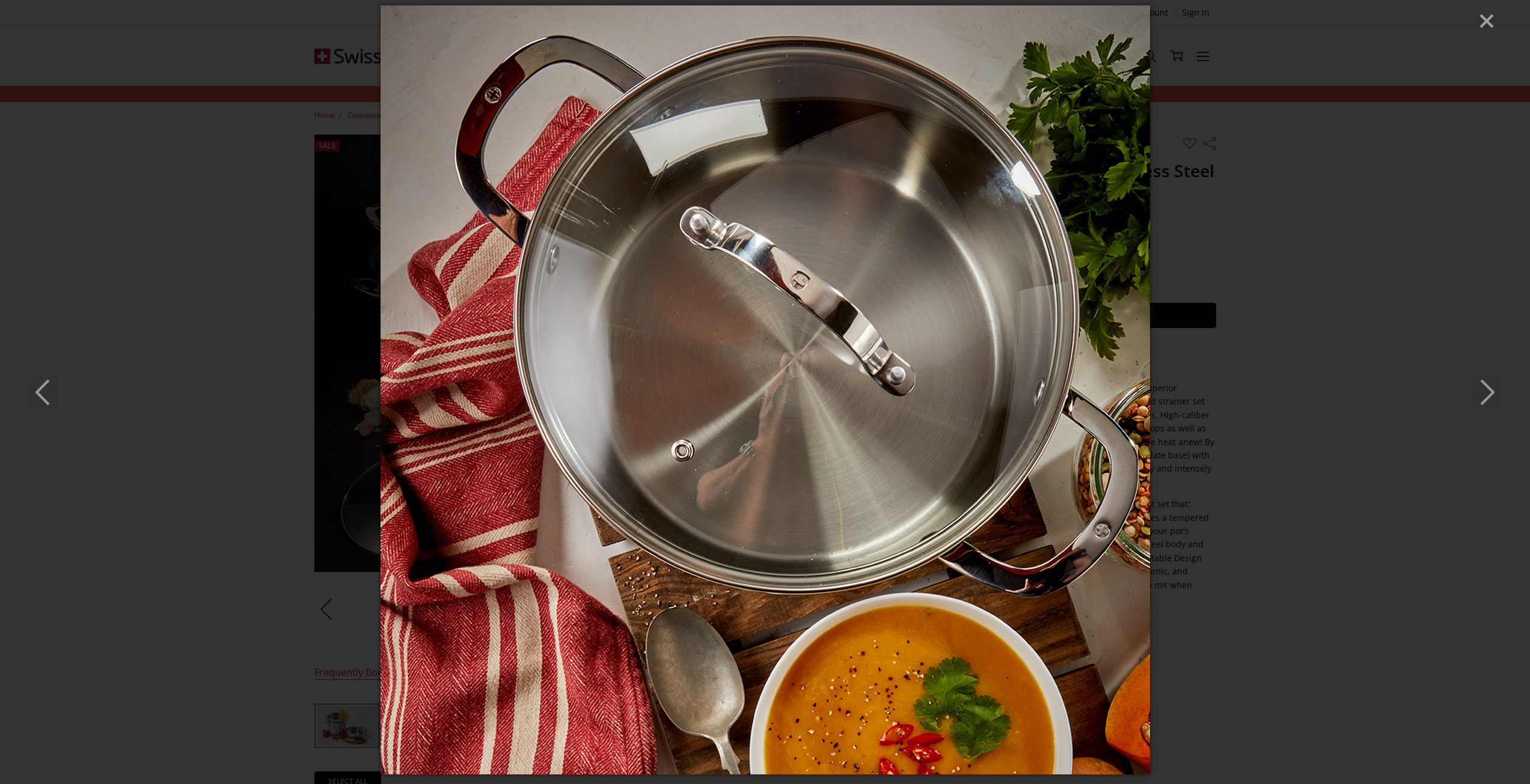
click at [1478, 383] on icon "Next" at bounding box center [1486, 393] width 26 height 36
click at [1491, 385] on icon "Next" at bounding box center [1486, 393] width 26 height 36
click at [1490, 388] on polyline "Next" at bounding box center [1487, 392] width 12 height 24
click at [44, 390] on icon "Previous" at bounding box center [44, 393] width 26 height 36
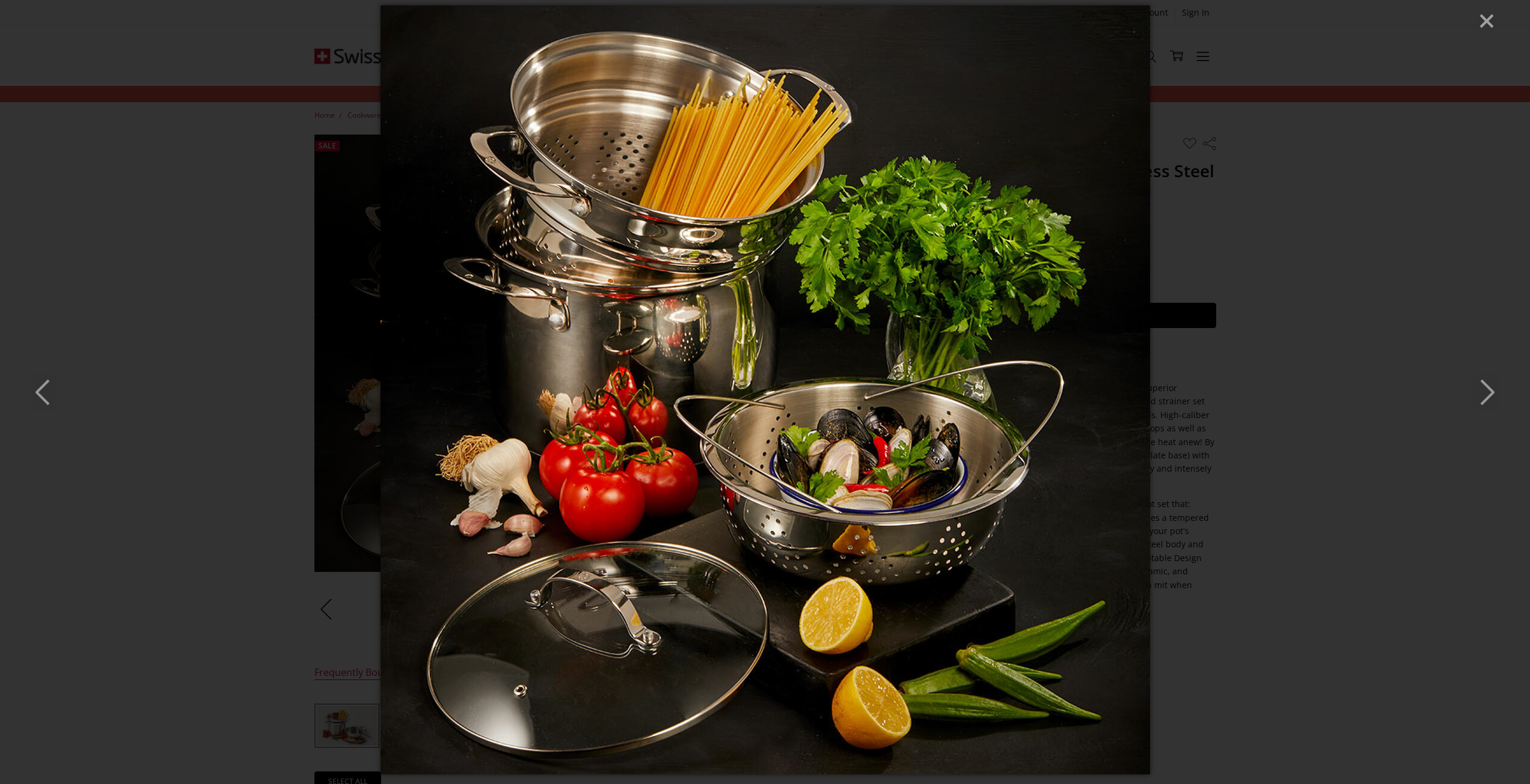
click at [44, 390] on icon "Previous" at bounding box center [44, 393] width 26 height 36
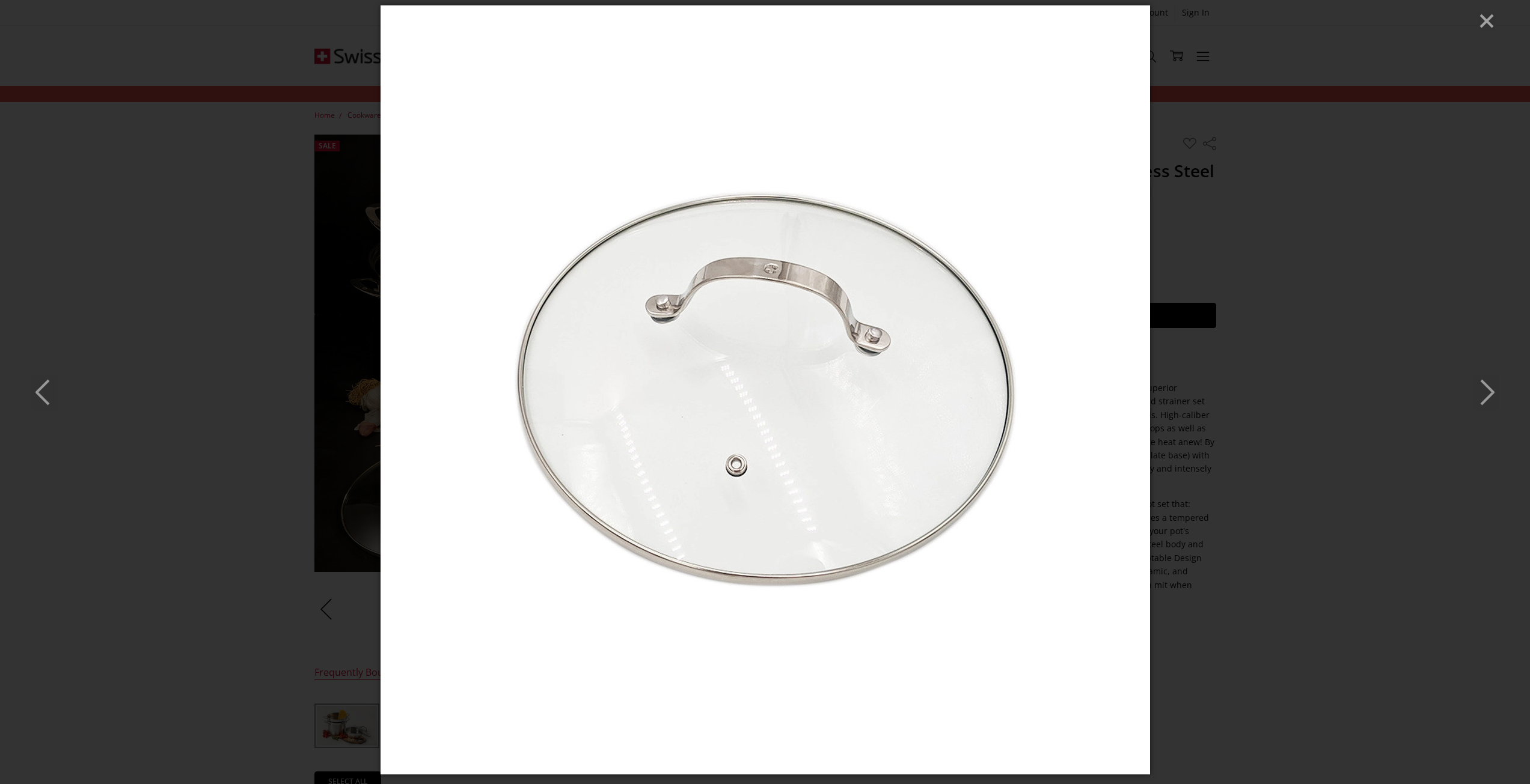
click at [44, 390] on icon "Previous" at bounding box center [44, 393] width 26 height 36
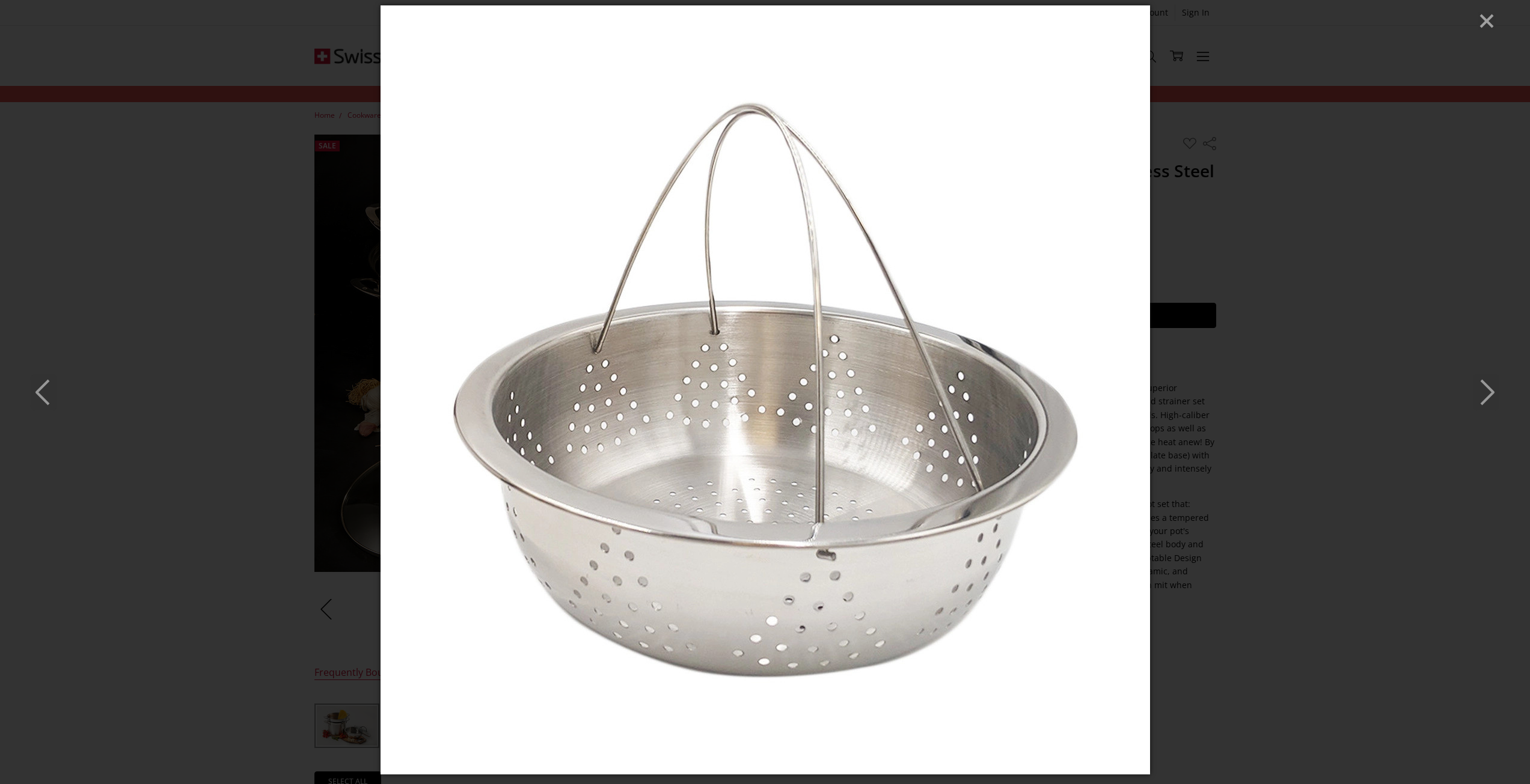
click at [44, 390] on icon "Previous" at bounding box center [44, 393] width 26 height 36
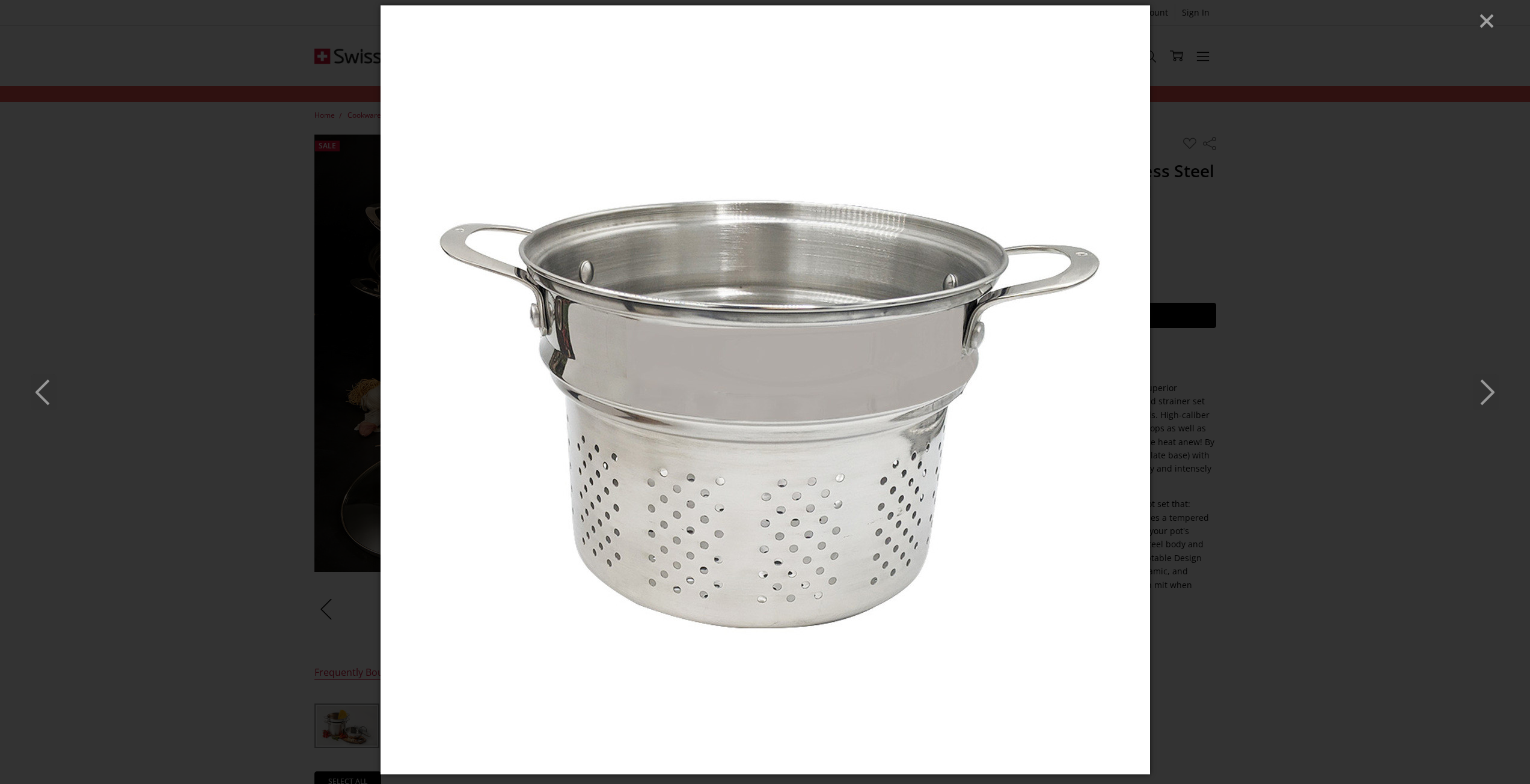
click at [44, 390] on icon "Previous" at bounding box center [44, 393] width 26 height 36
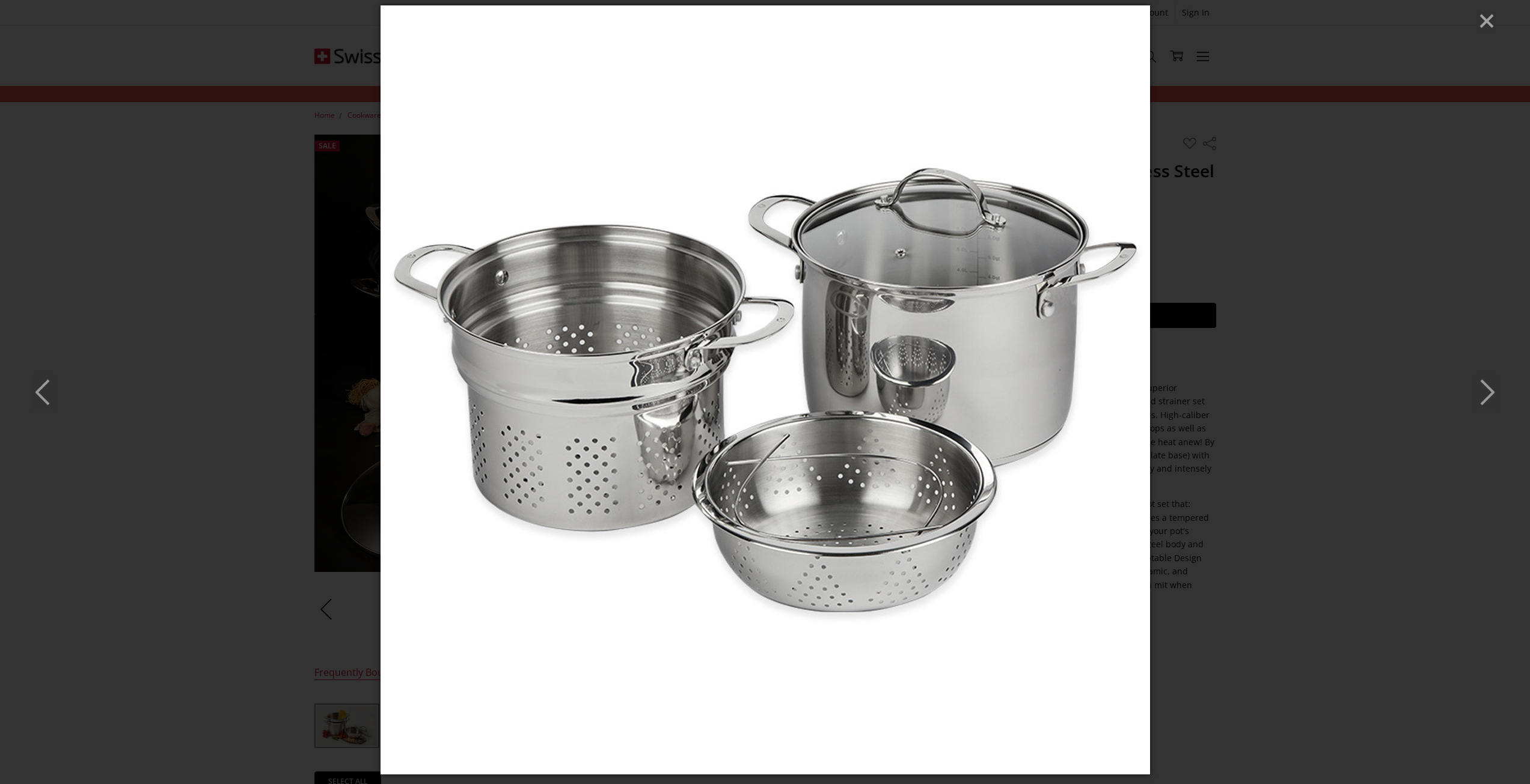
click at [1483, 15] on icon "Close" at bounding box center [1487, 22] width 18 height 18
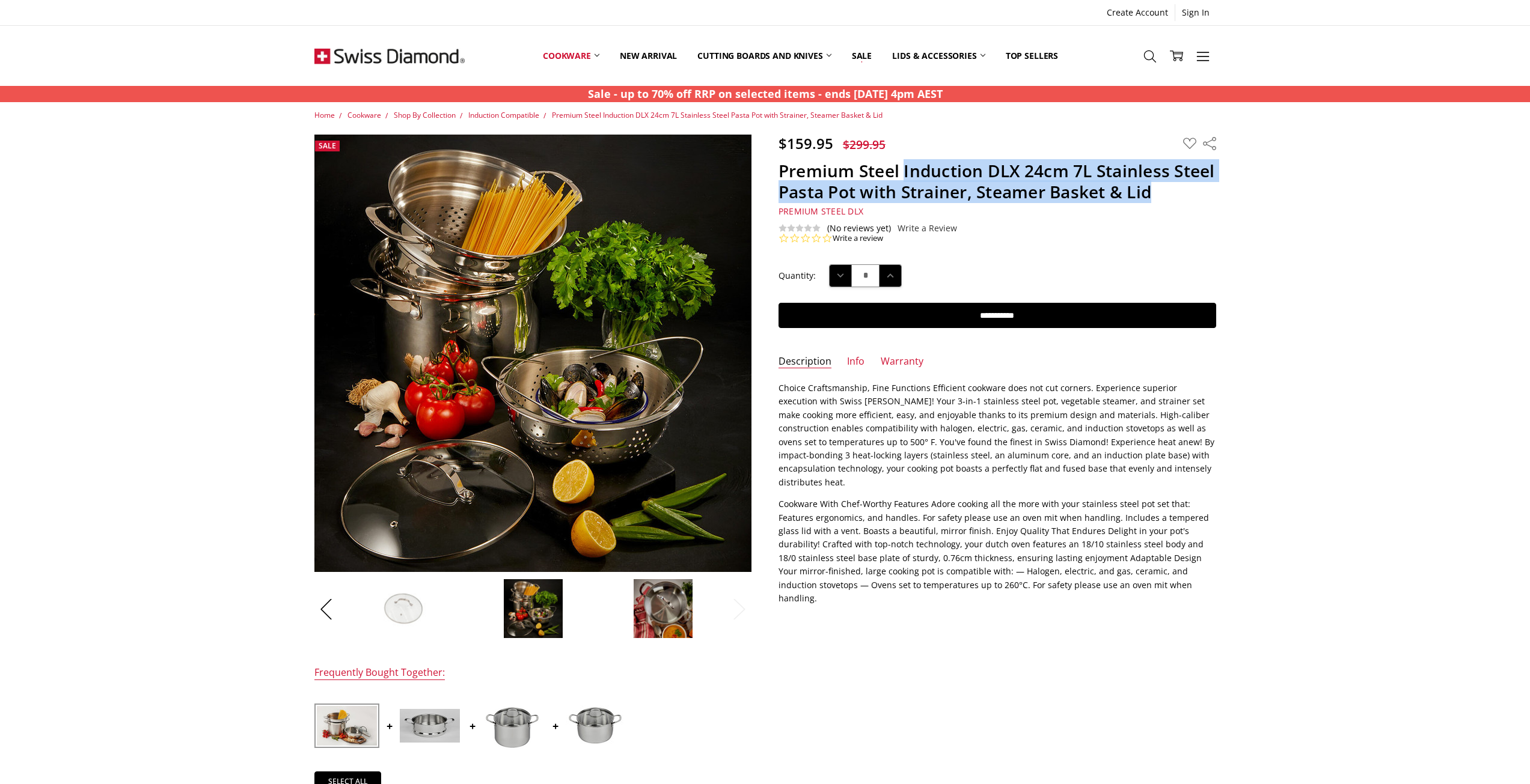
drag, startPoint x: 905, startPoint y: 169, endPoint x: 1191, endPoint y: 194, distance: 287.1
click at [1191, 194] on h1 "Premium Steel Induction DLX 24cm 7L Stainless Steel Pasta Pot with Strainer, St…" at bounding box center [997, 181] width 438 height 42
click at [318, 612] on button "Previous" at bounding box center [326, 609] width 24 height 36
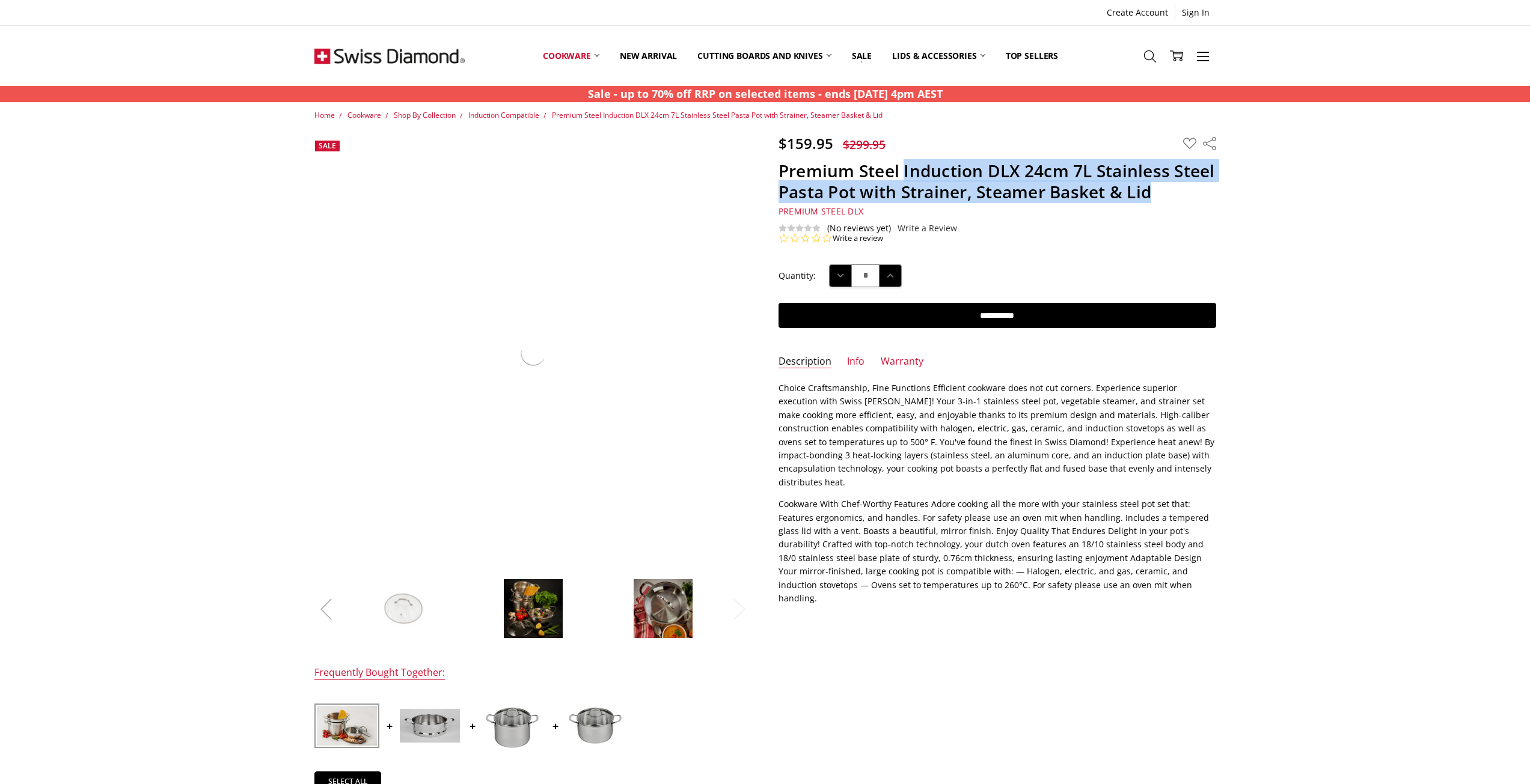
click at [318, 612] on button "Previous" at bounding box center [326, 609] width 24 height 36
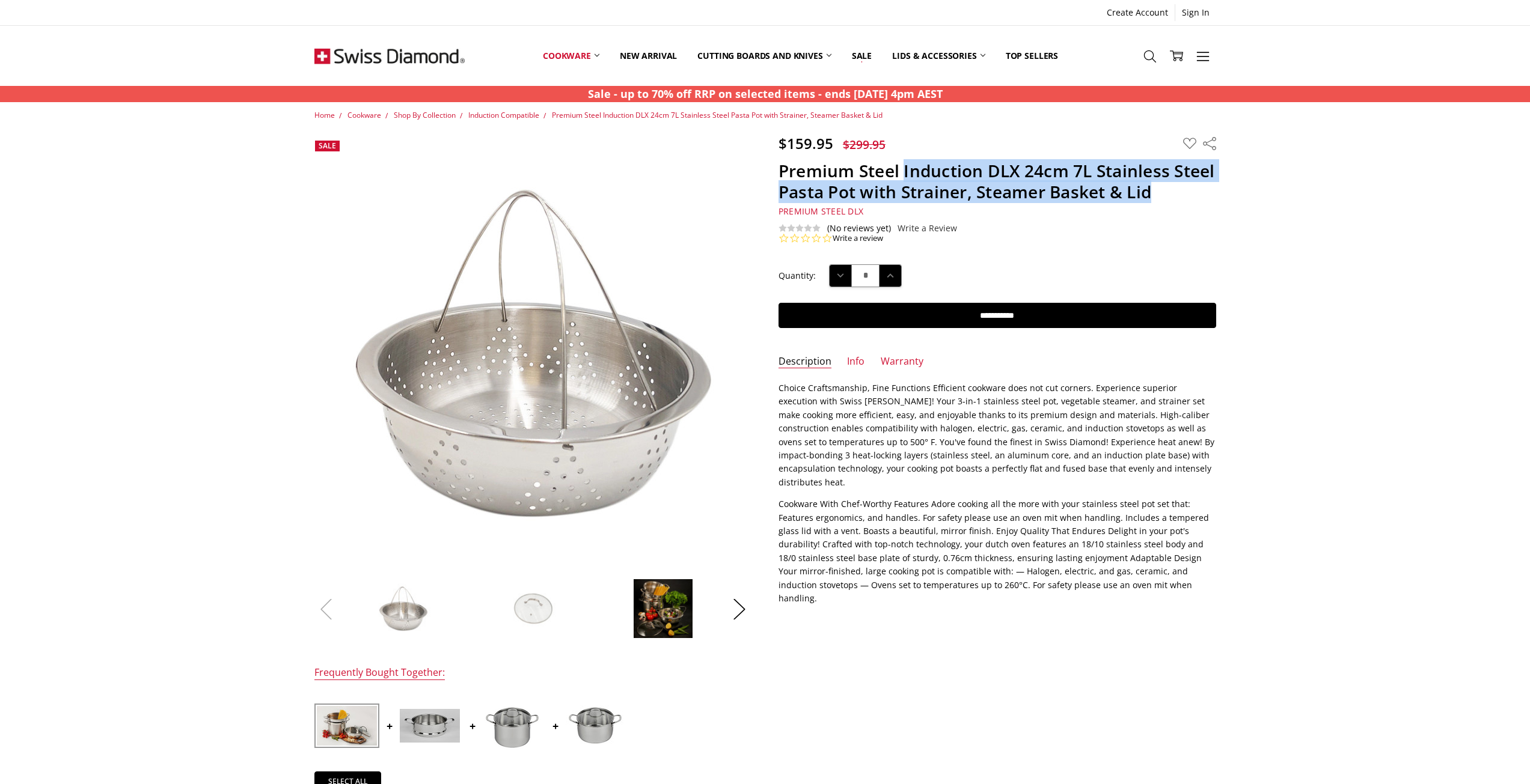
click at [318, 610] on button "Previous" at bounding box center [326, 609] width 24 height 36
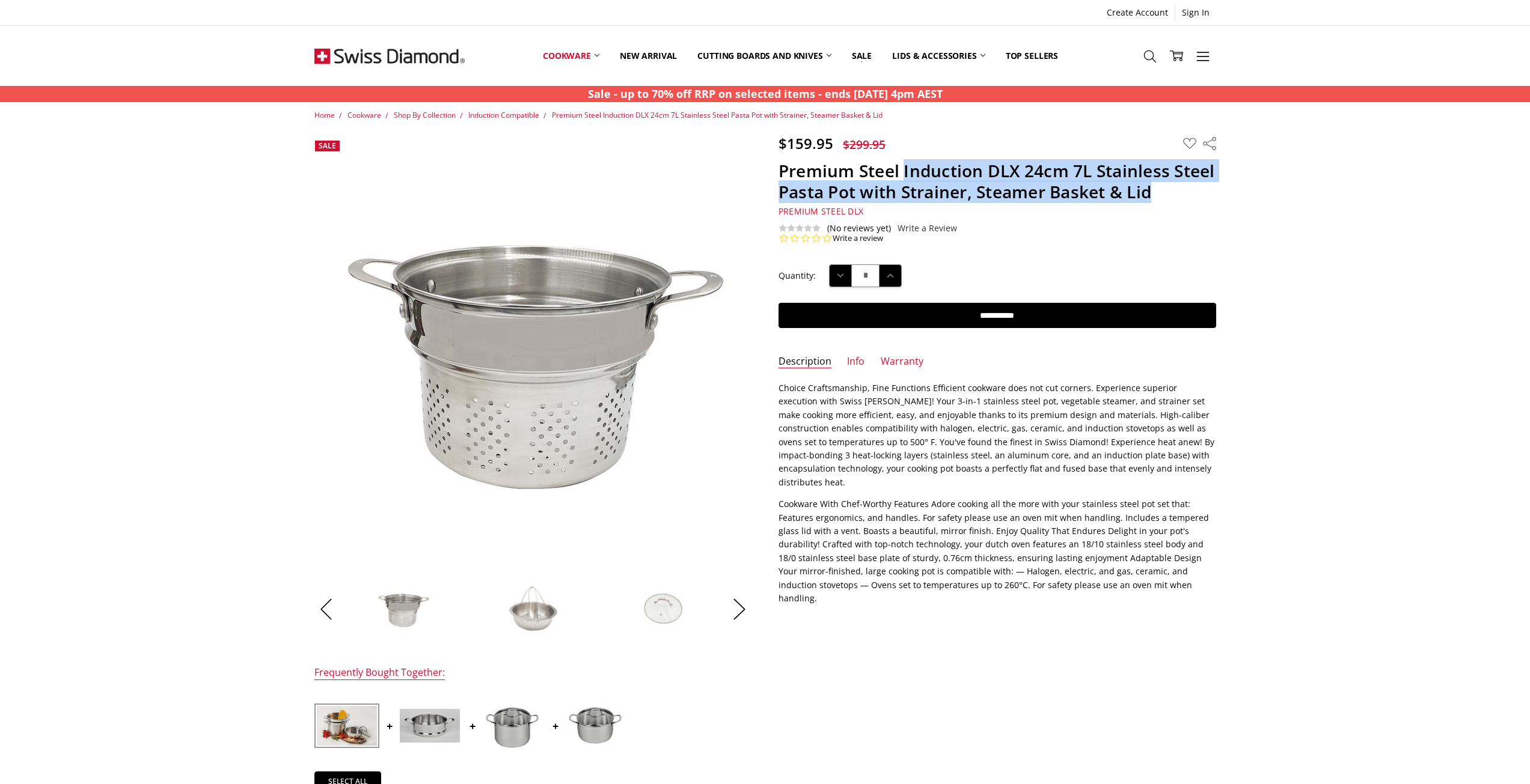
click at [551, 616] on img at bounding box center [533, 609] width 60 height 60
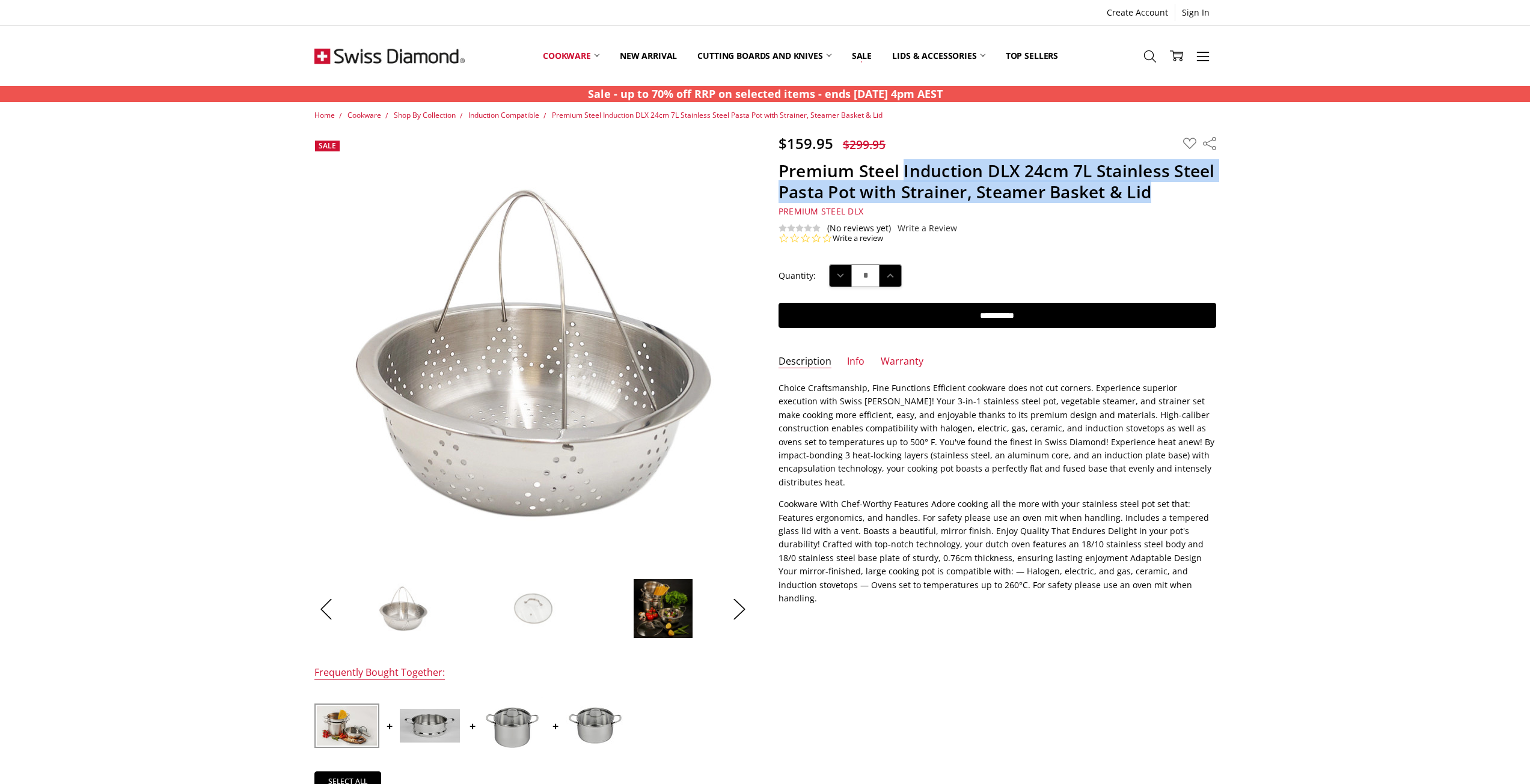
click at [396, 608] on img at bounding box center [403, 609] width 60 height 60
click at [326, 615] on button "Previous" at bounding box center [326, 609] width 24 height 36
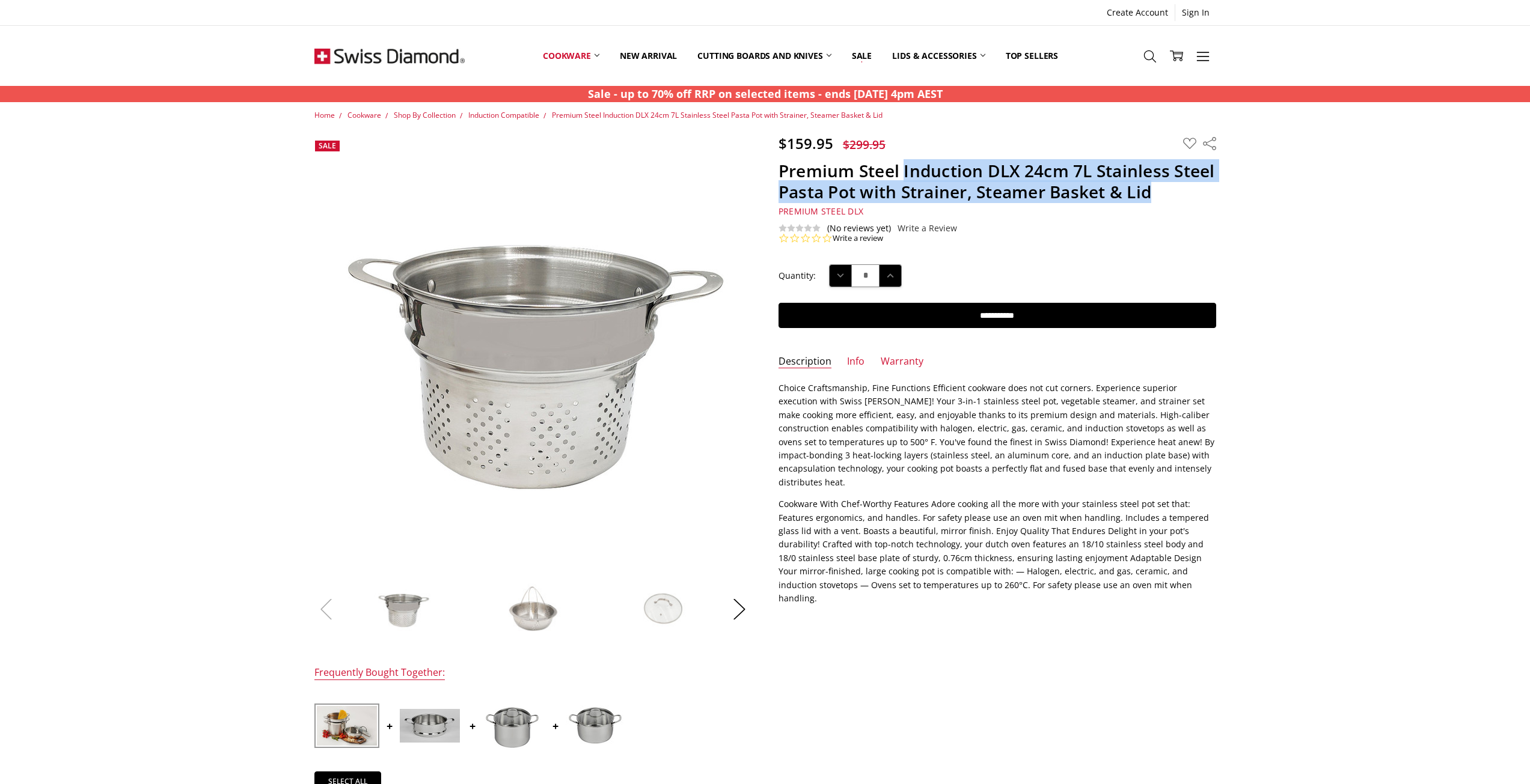
click at [326, 615] on button "Previous" at bounding box center [326, 609] width 24 height 36
